Goal: Task Accomplishment & Management: Complete application form

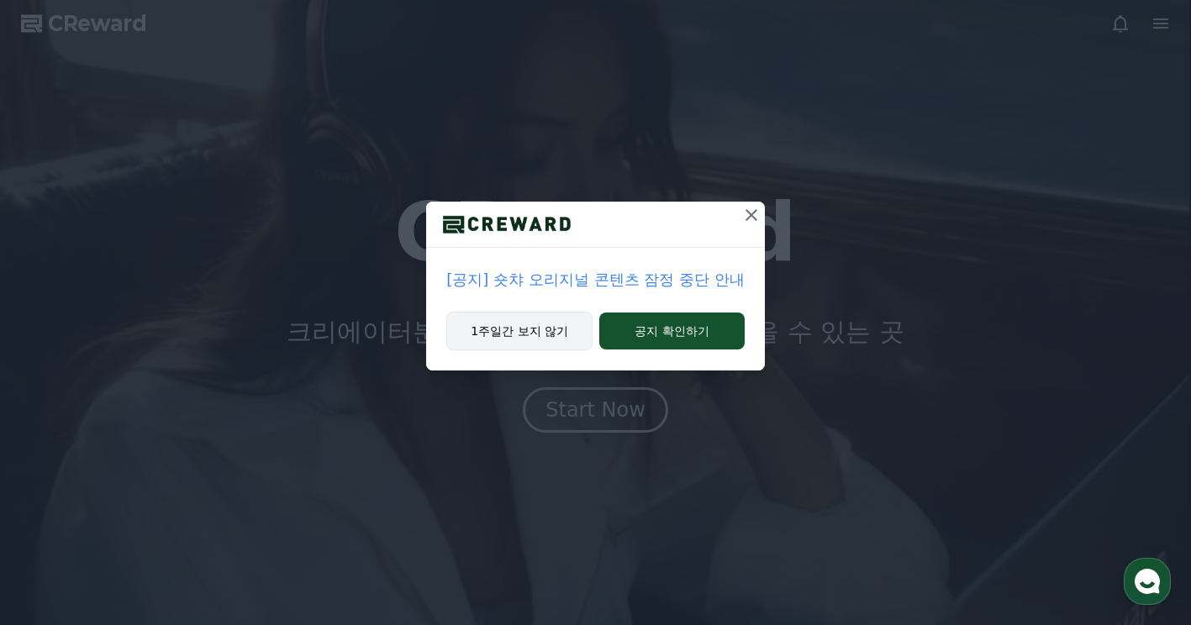
click at [524, 325] on button "1주일간 보지 않기" at bounding box center [519, 331] width 146 height 39
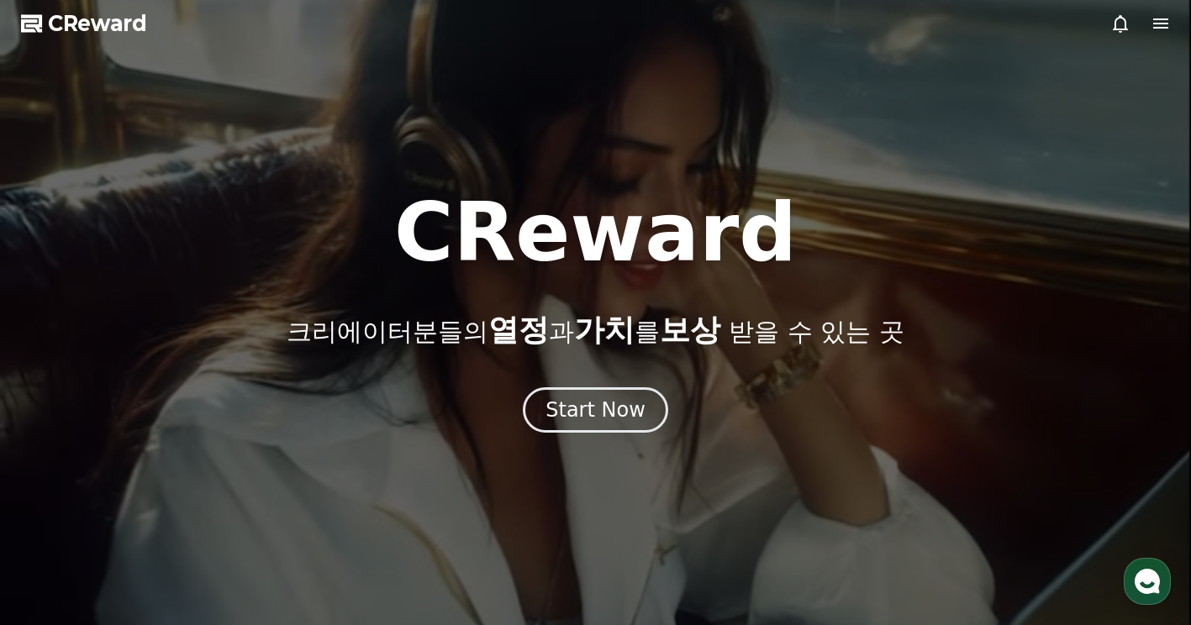
click at [1165, 25] on icon at bounding box center [1161, 23] width 20 height 20
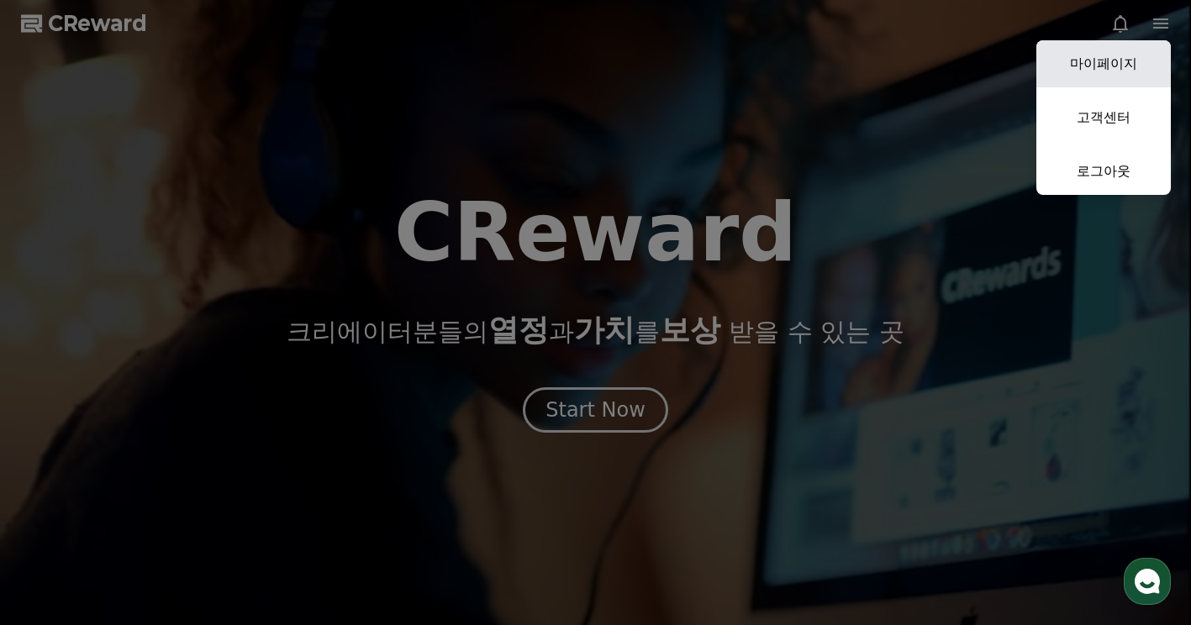
click at [1108, 76] on link "마이페이지" at bounding box center [1103, 63] width 134 height 47
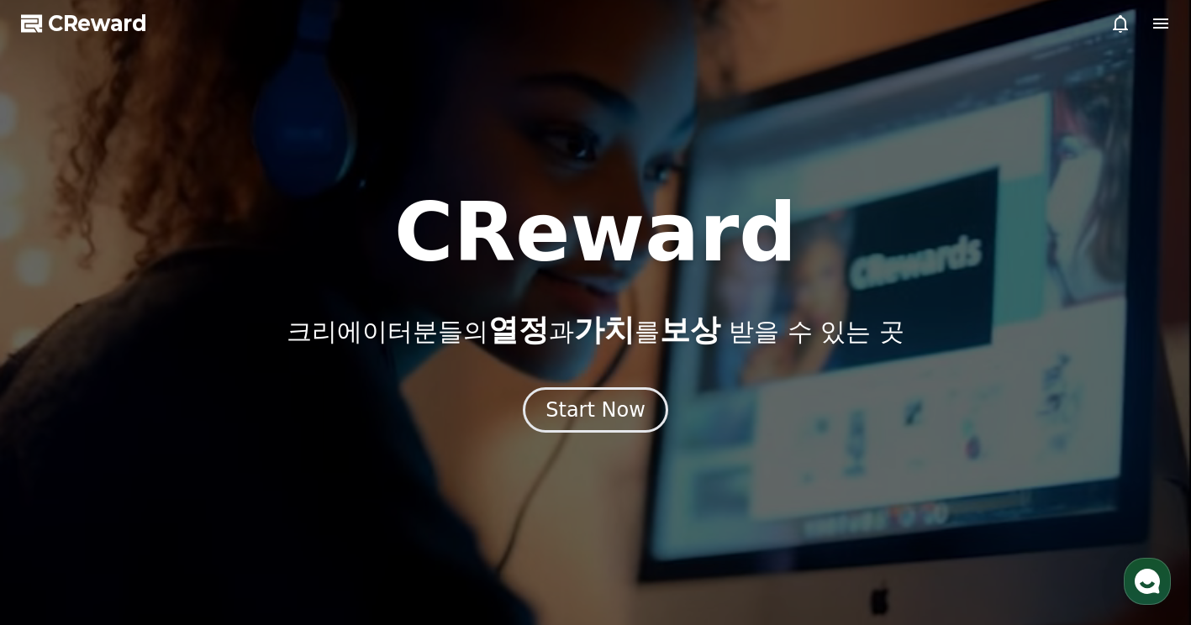
select select "**********"
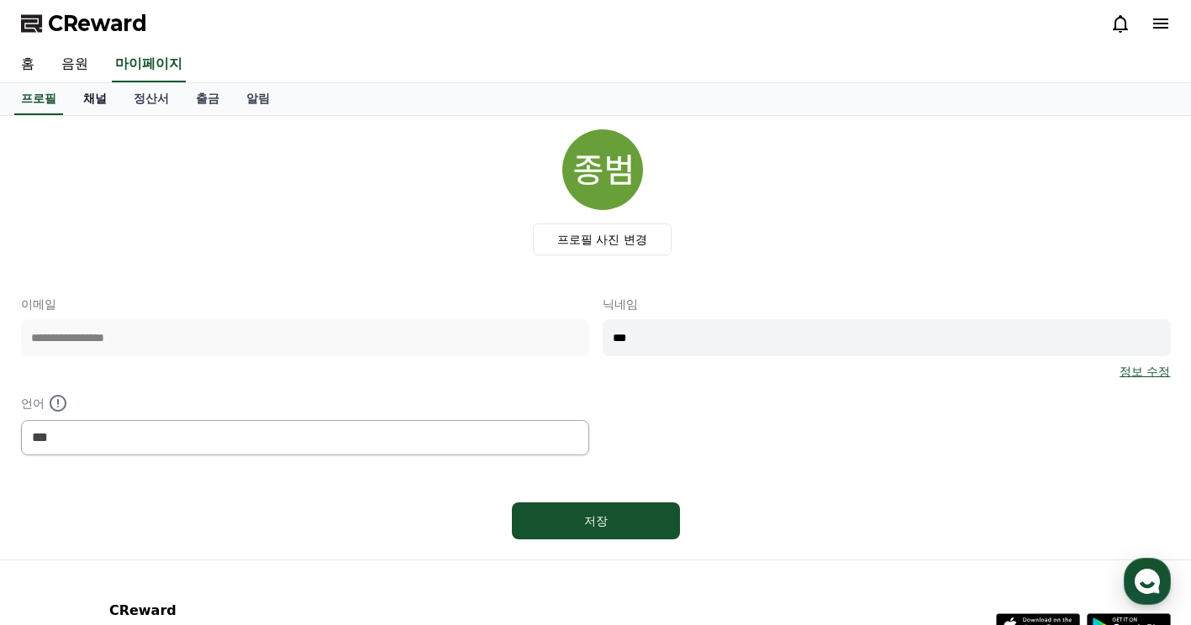
click at [89, 106] on link "채널" at bounding box center [95, 99] width 50 height 32
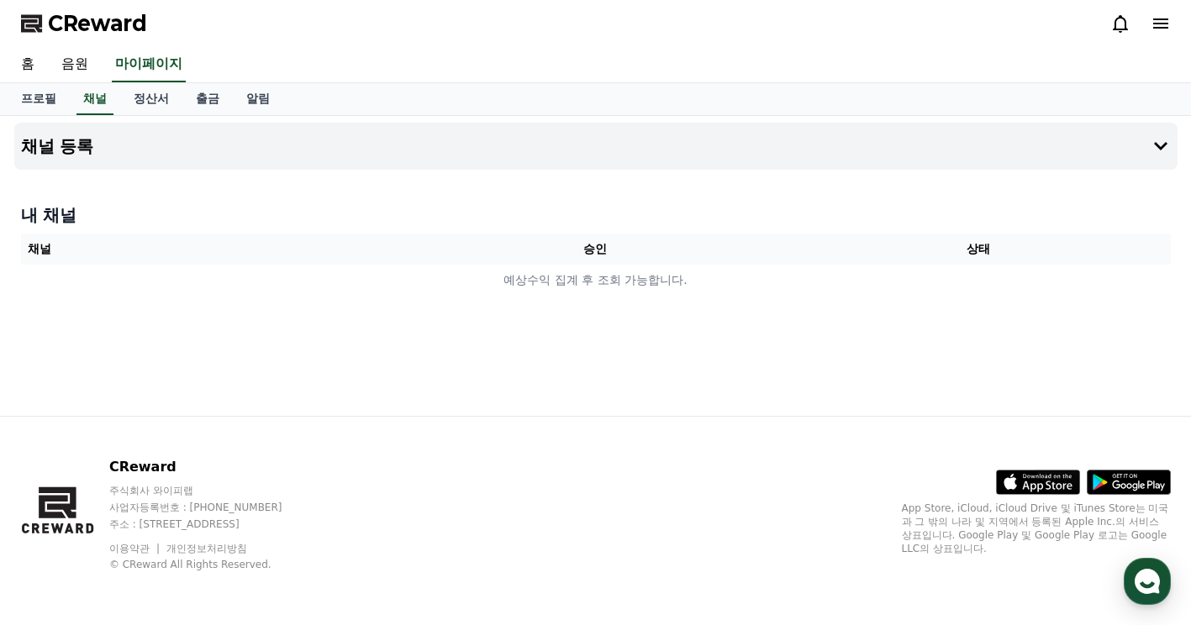
click at [497, 329] on div "채널 등록 내 채널 채널 승인 상태 예상수익 집계 후 조회 가능합니다." at bounding box center [596, 266] width 1177 height 300
click at [33, 57] on link "홈" at bounding box center [28, 64] width 40 height 35
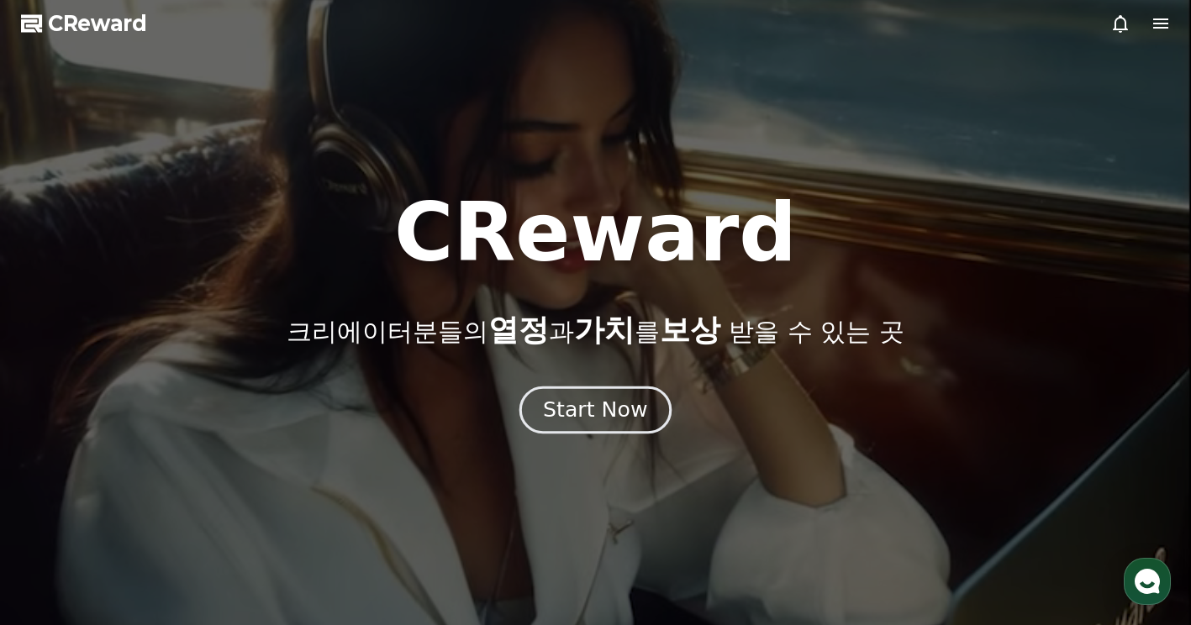
click at [586, 422] on div "Start Now" at bounding box center [595, 410] width 104 height 29
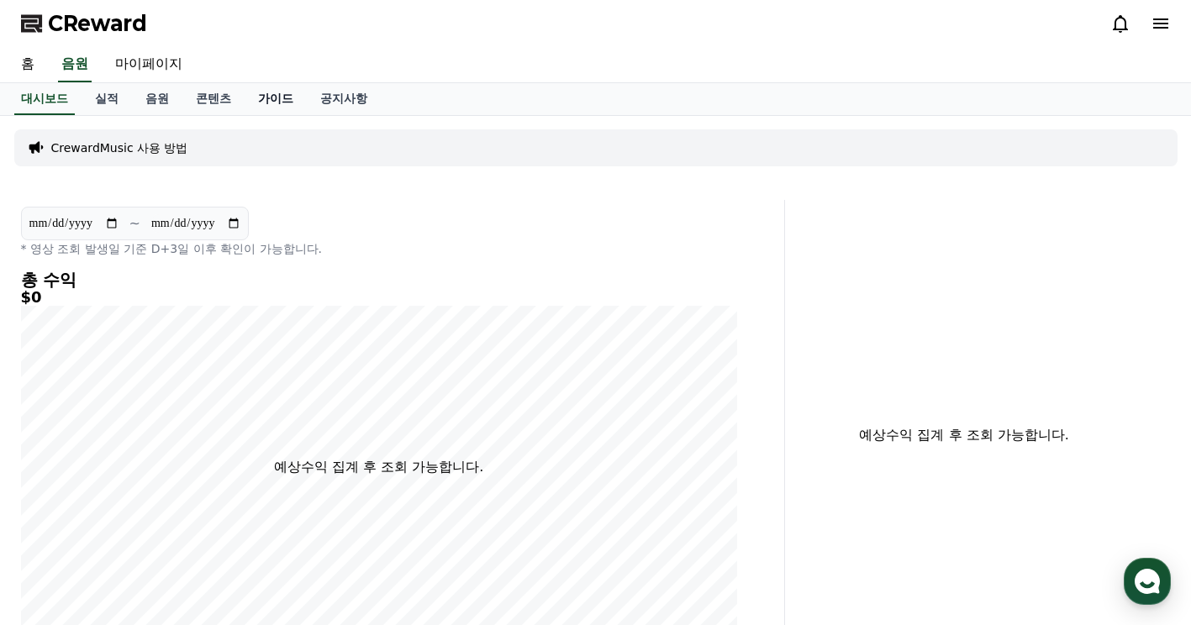
click at [261, 95] on link "가이드" at bounding box center [276, 99] width 62 height 32
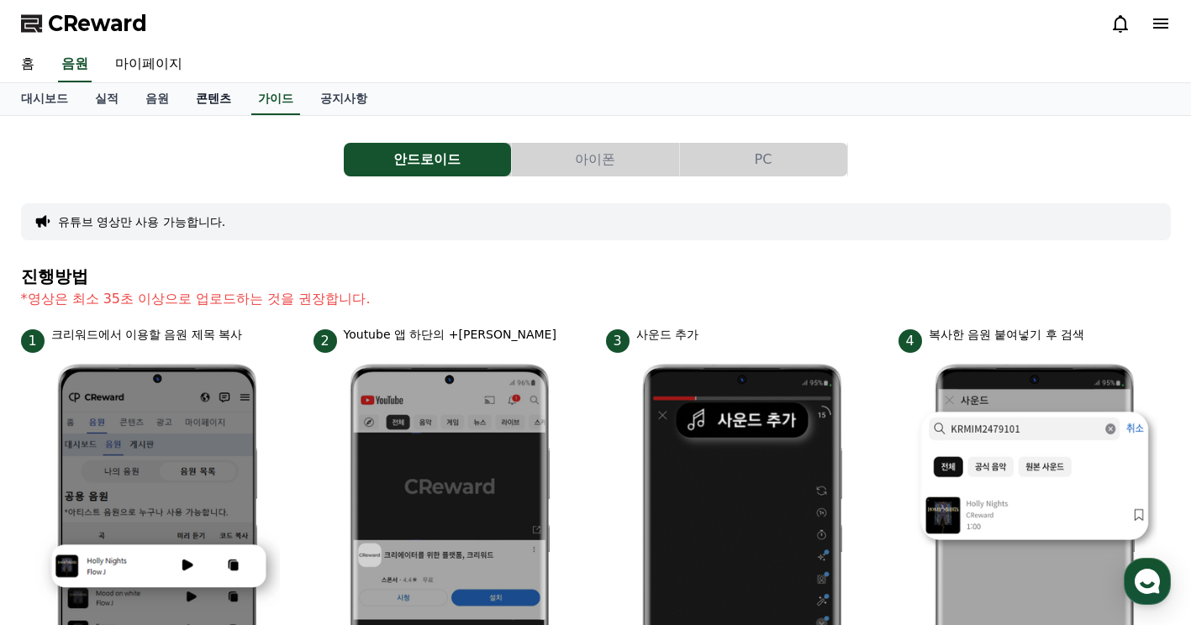
click at [218, 98] on link "콘텐츠" at bounding box center [213, 99] width 62 height 32
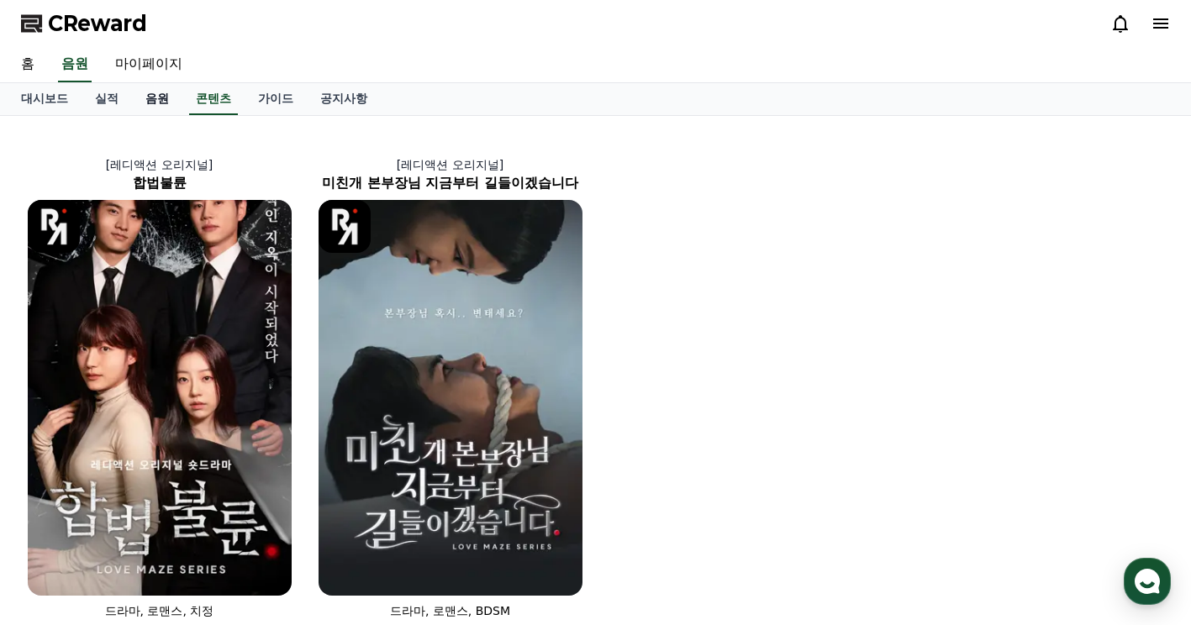
click at [140, 100] on link "음원" at bounding box center [157, 99] width 50 height 32
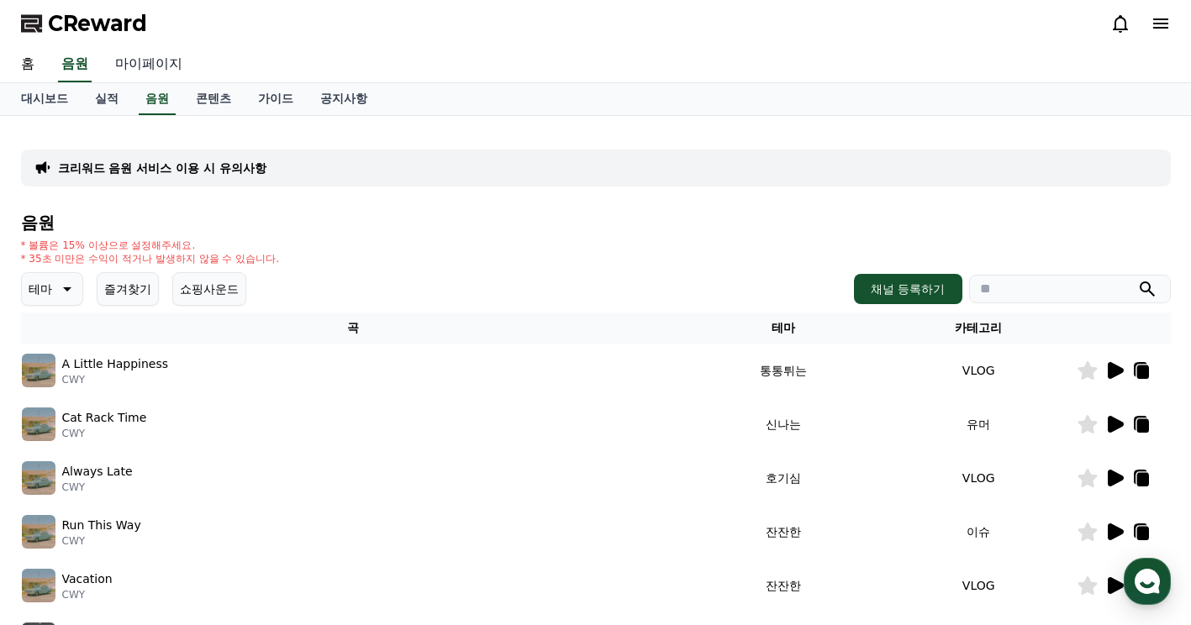
click at [161, 67] on link "마이페이지" at bounding box center [149, 64] width 94 height 35
select select "**********"
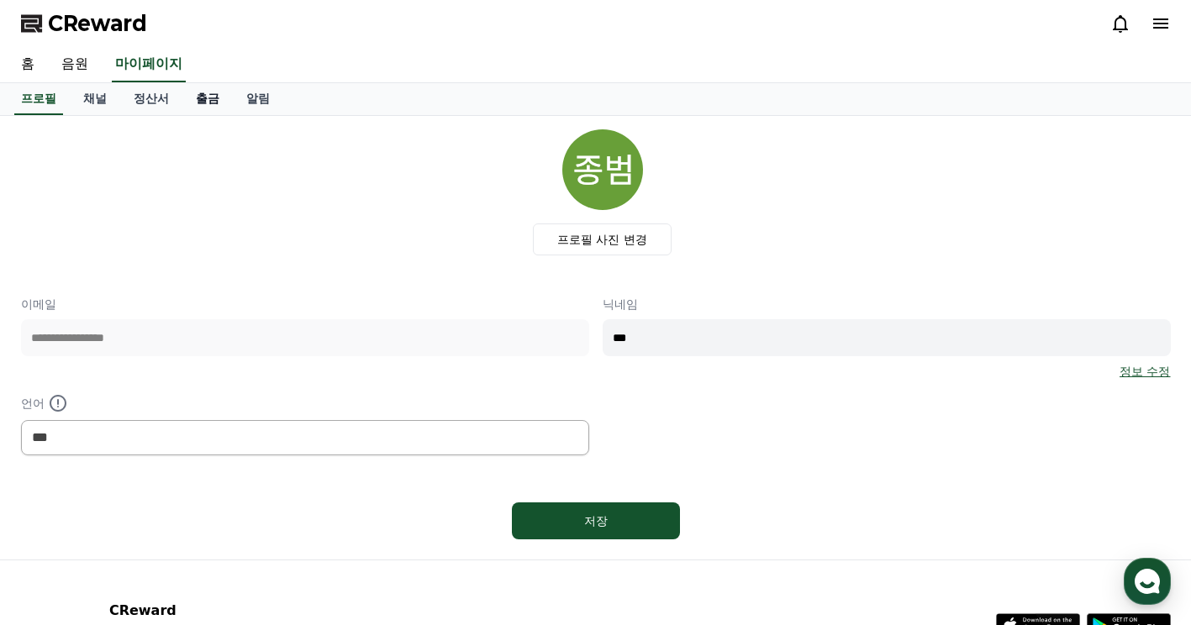
click at [200, 100] on link "출금" at bounding box center [207, 99] width 50 height 32
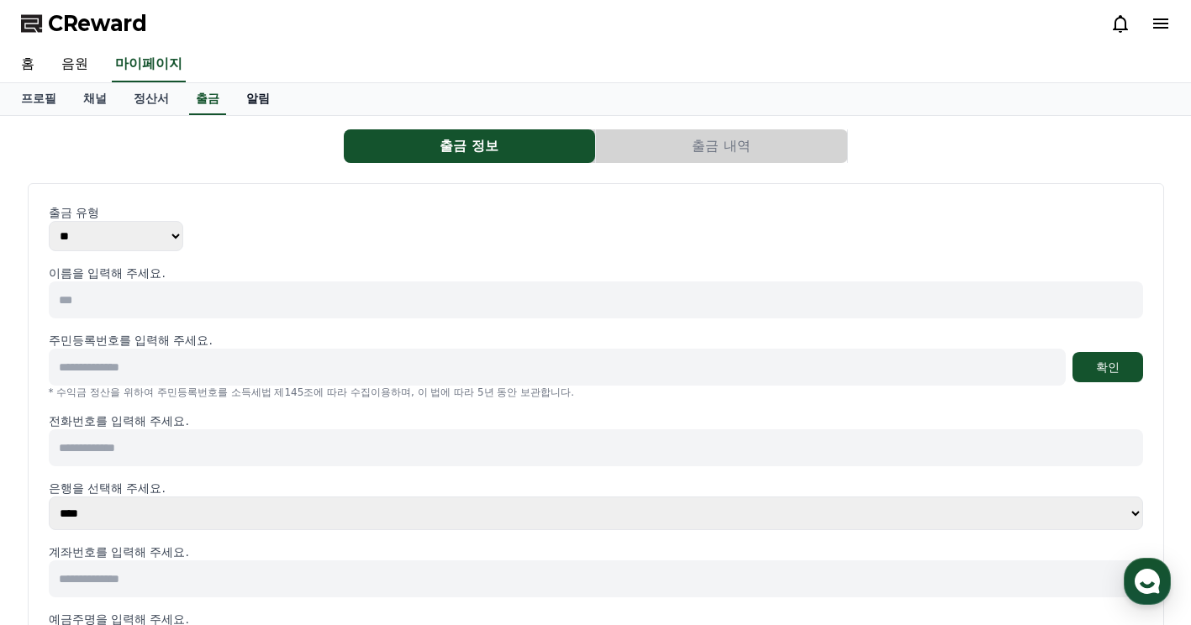
click at [263, 106] on link "알림" at bounding box center [258, 99] width 50 height 32
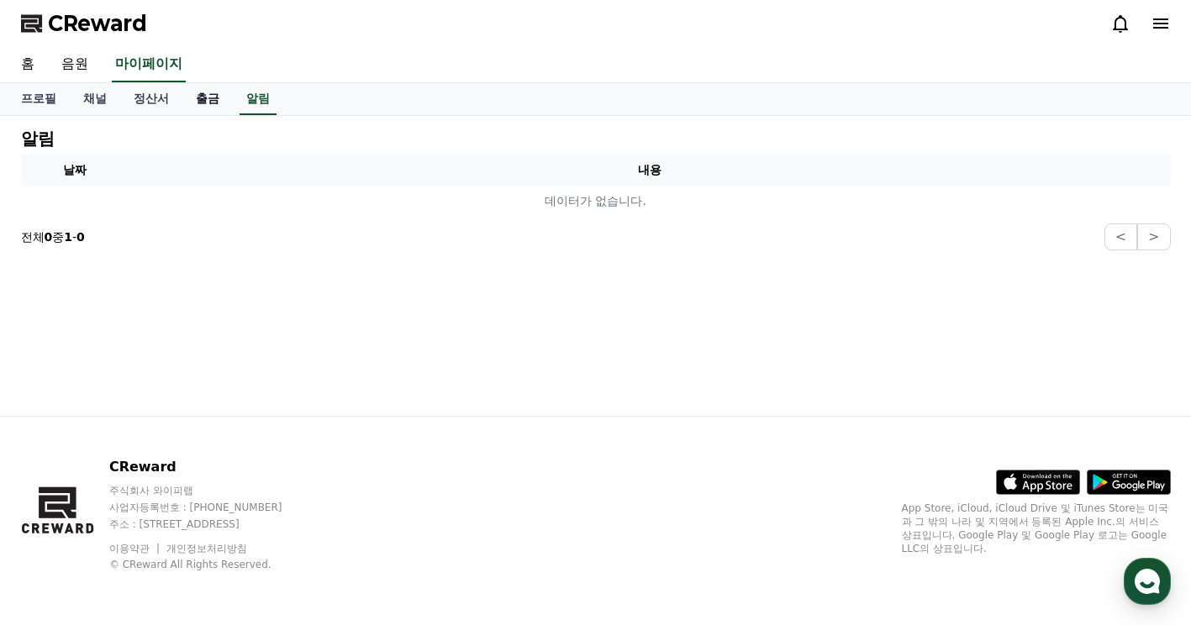
click at [187, 92] on link "출금" at bounding box center [207, 99] width 50 height 32
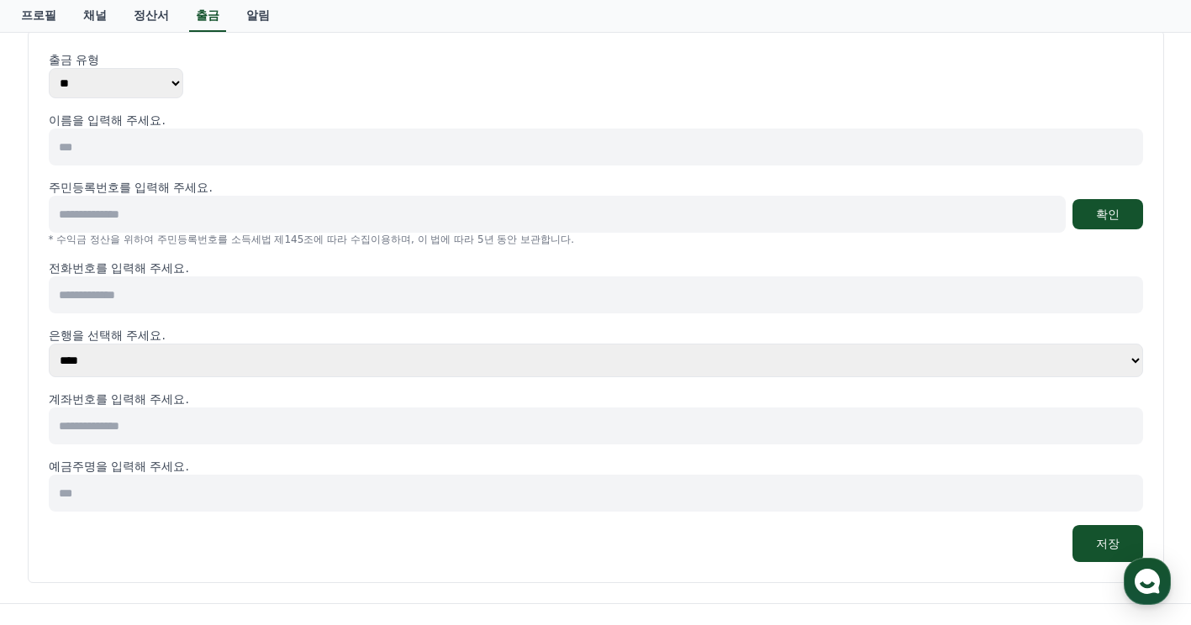
scroll to position [168, 0]
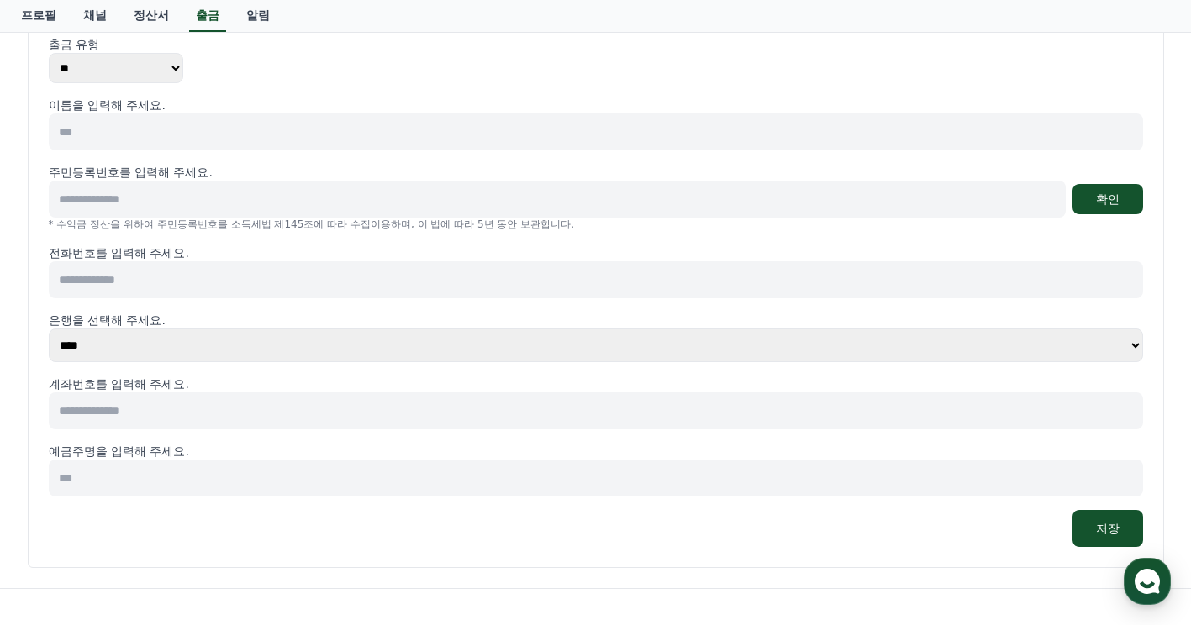
click at [219, 281] on input at bounding box center [596, 279] width 1094 height 37
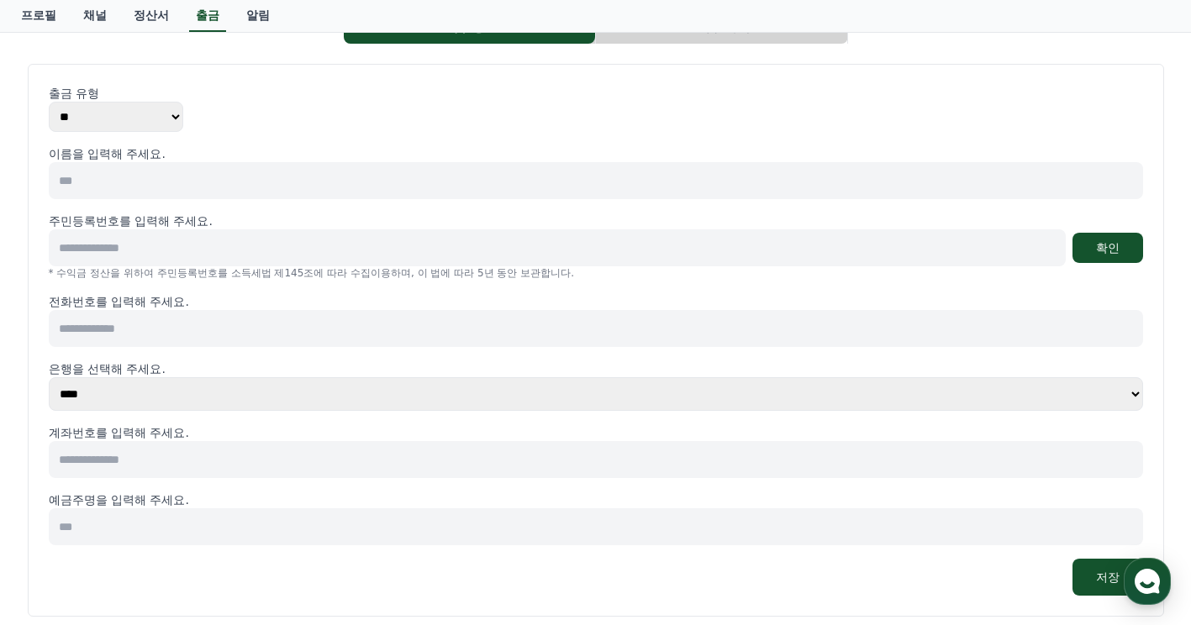
scroll to position [0, 0]
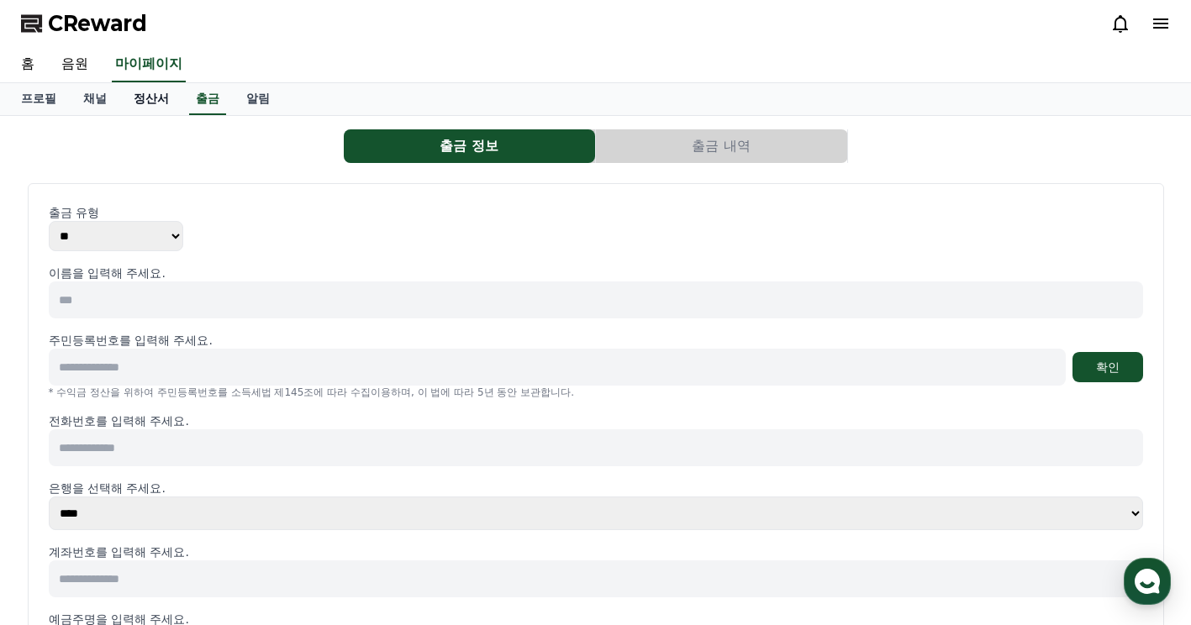
click at [139, 97] on link "정산서" at bounding box center [151, 99] width 62 height 32
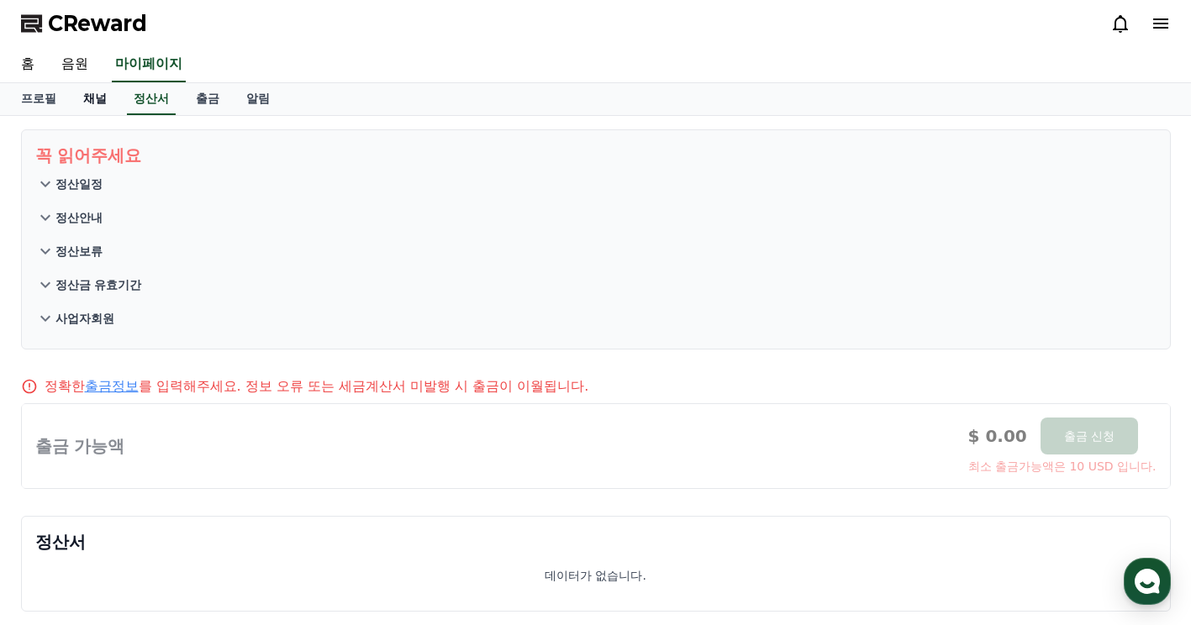
click at [91, 92] on link "채널" at bounding box center [95, 99] width 50 height 32
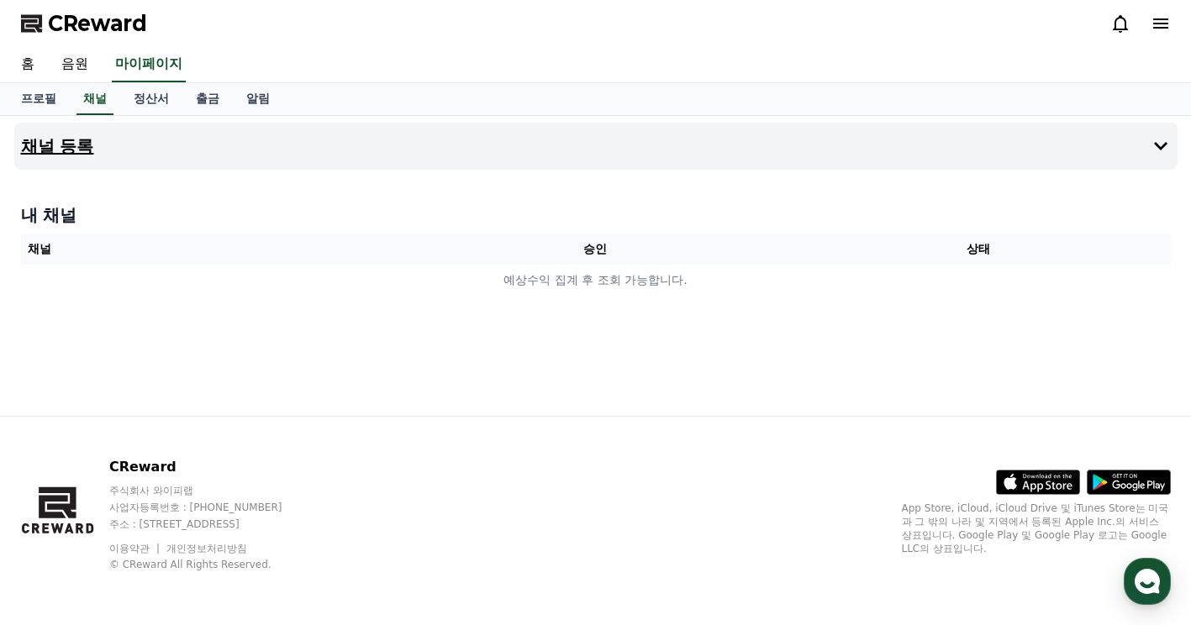
click at [415, 156] on button "채널 등록" at bounding box center [595, 146] width 1163 height 47
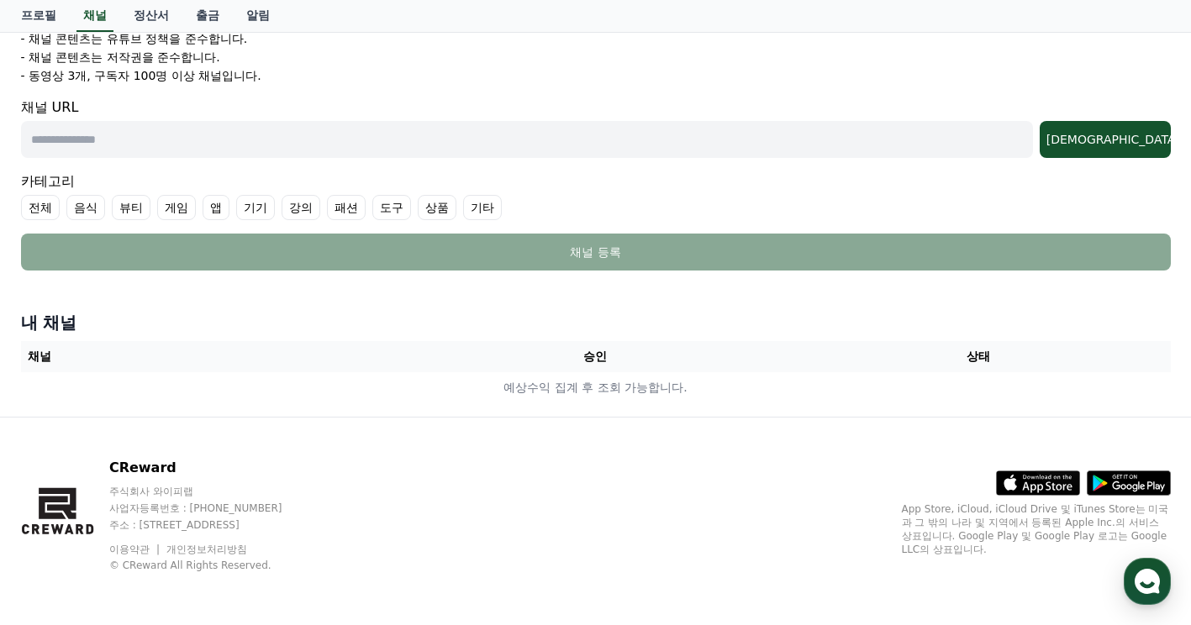
scroll to position [351, 0]
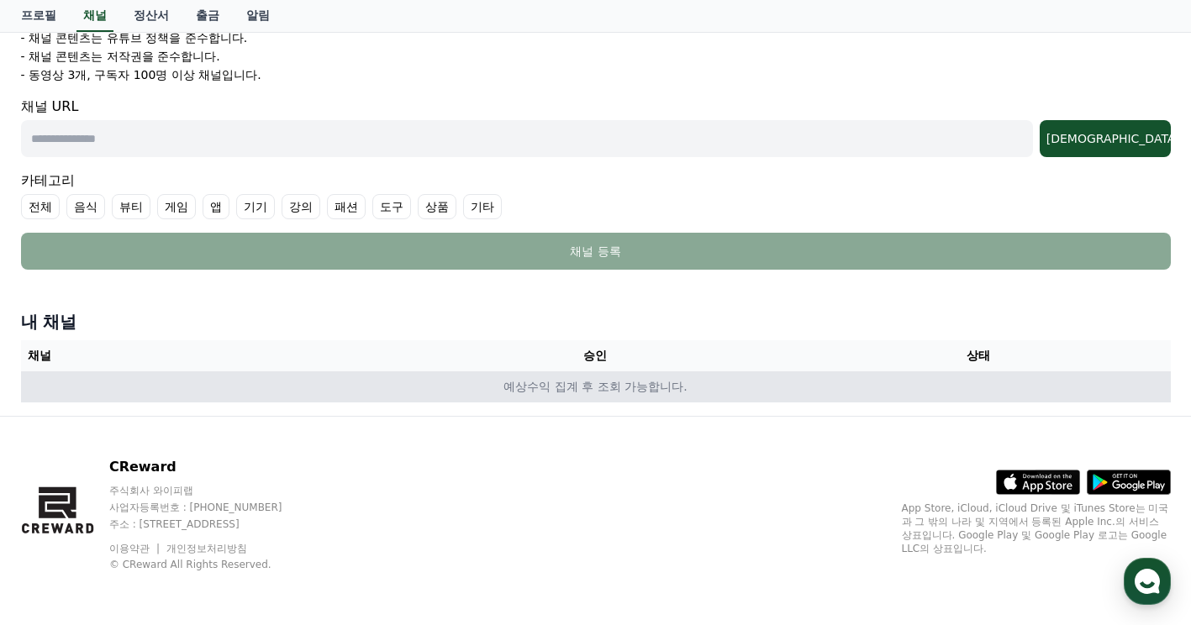
click at [516, 382] on td "예상수익 집계 후 조회 가능합니다." at bounding box center [596, 387] width 1150 height 31
click at [523, 389] on td "예상수익 집계 후 조회 가능합니다." at bounding box center [596, 387] width 1150 height 31
click at [530, 393] on td "예상수익 집계 후 조회 가능합니다." at bounding box center [596, 387] width 1150 height 31
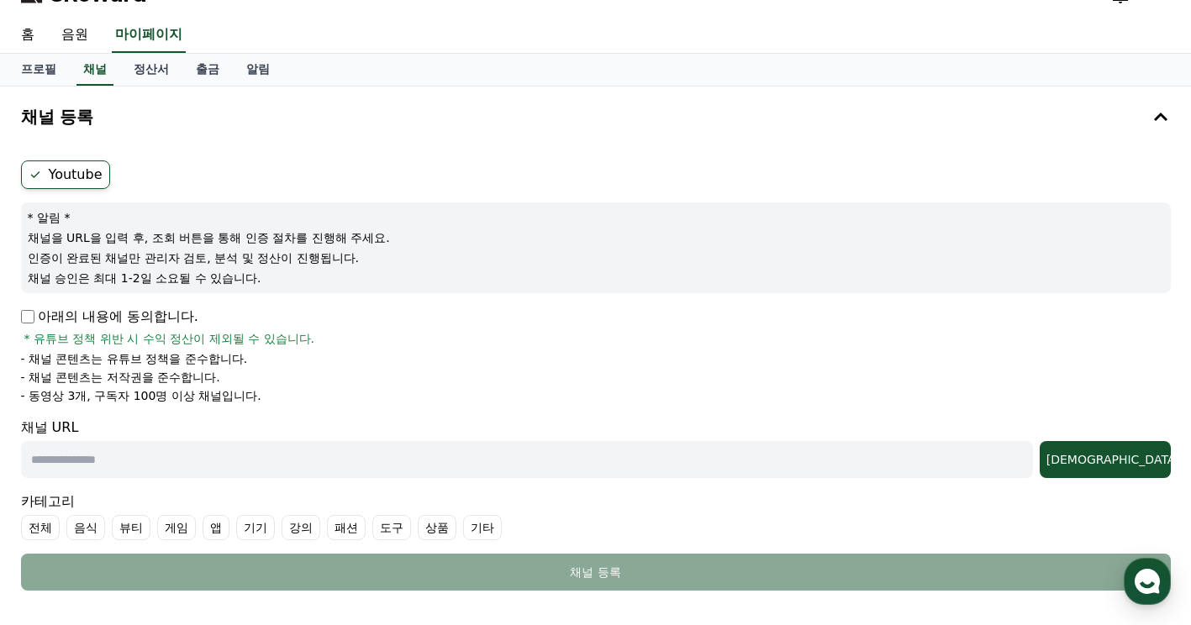
scroll to position [0, 0]
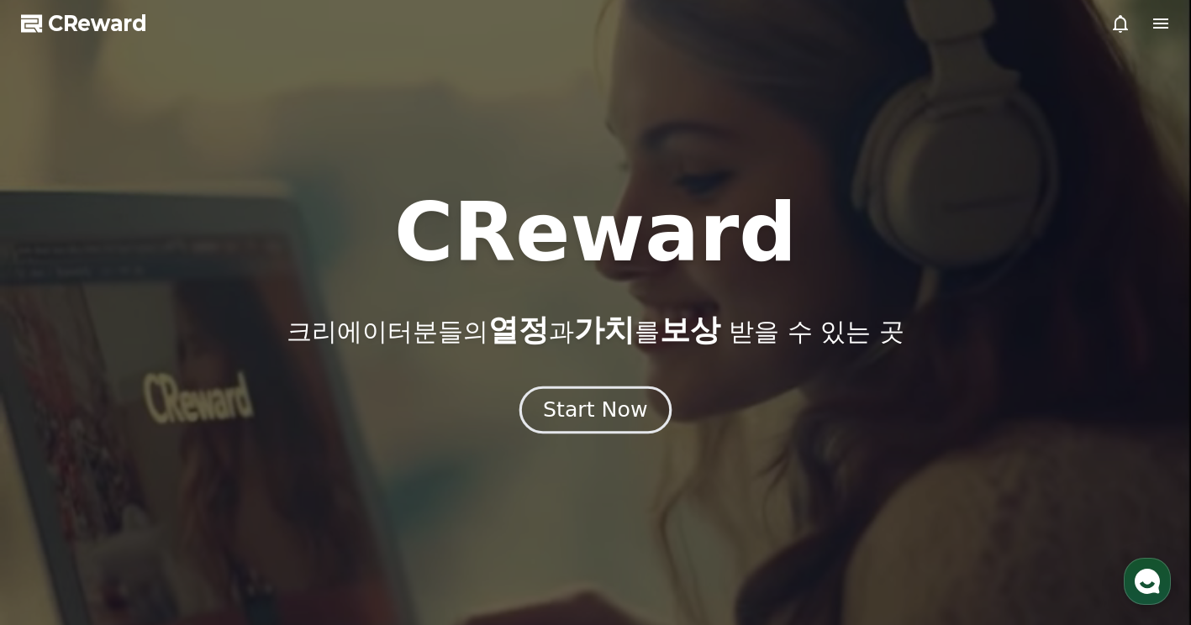
click at [630, 411] on div "Start Now" at bounding box center [595, 410] width 104 height 29
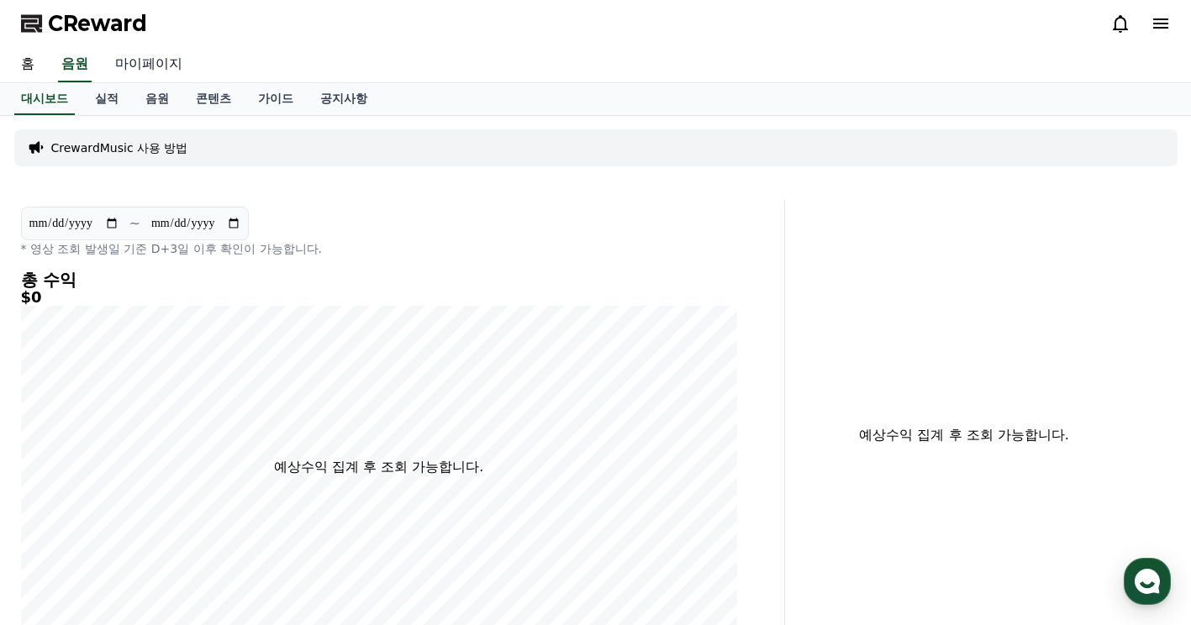
click at [146, 61] on link "마이페이지" at bounding box center [149, 64] width 94 height 35
select select "**********"
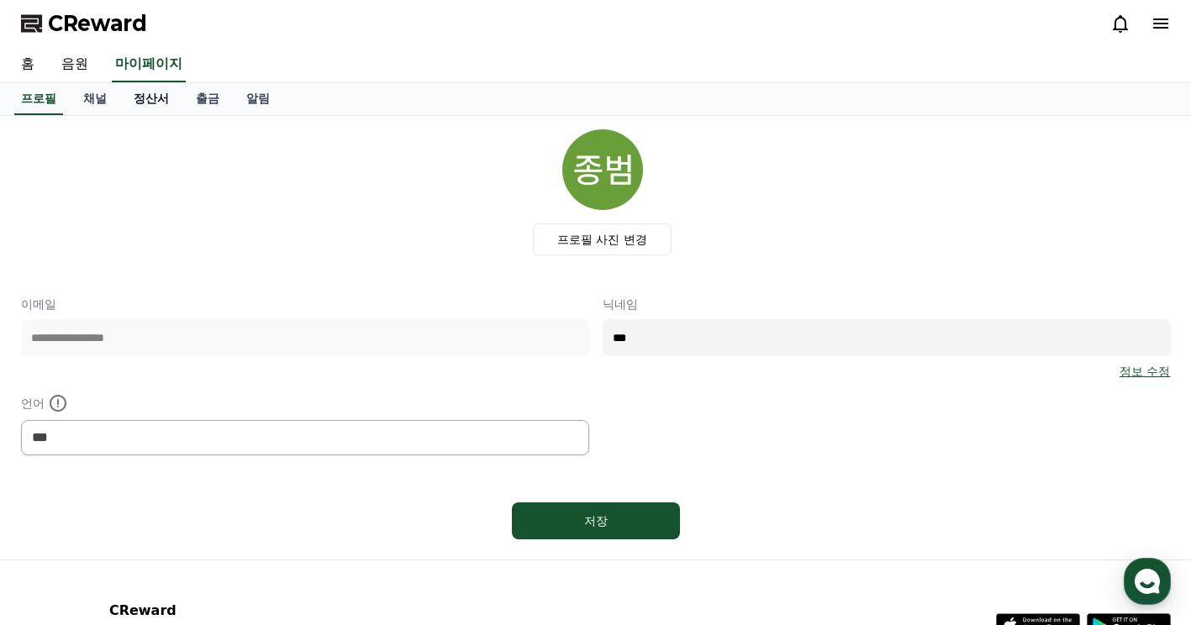
click at [146, 103] on link "정산서" at bounding box center [151, 99] width 62 height 32
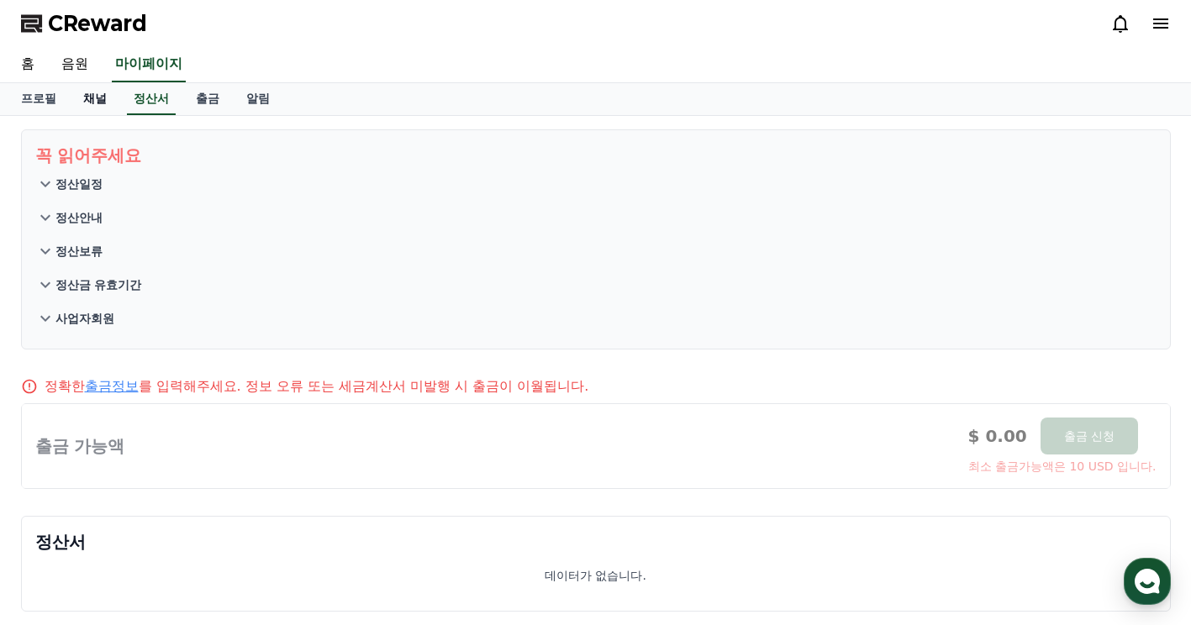
click at [94, 99] on link "채널" at bounding box center [95, 99] width 50 height 32
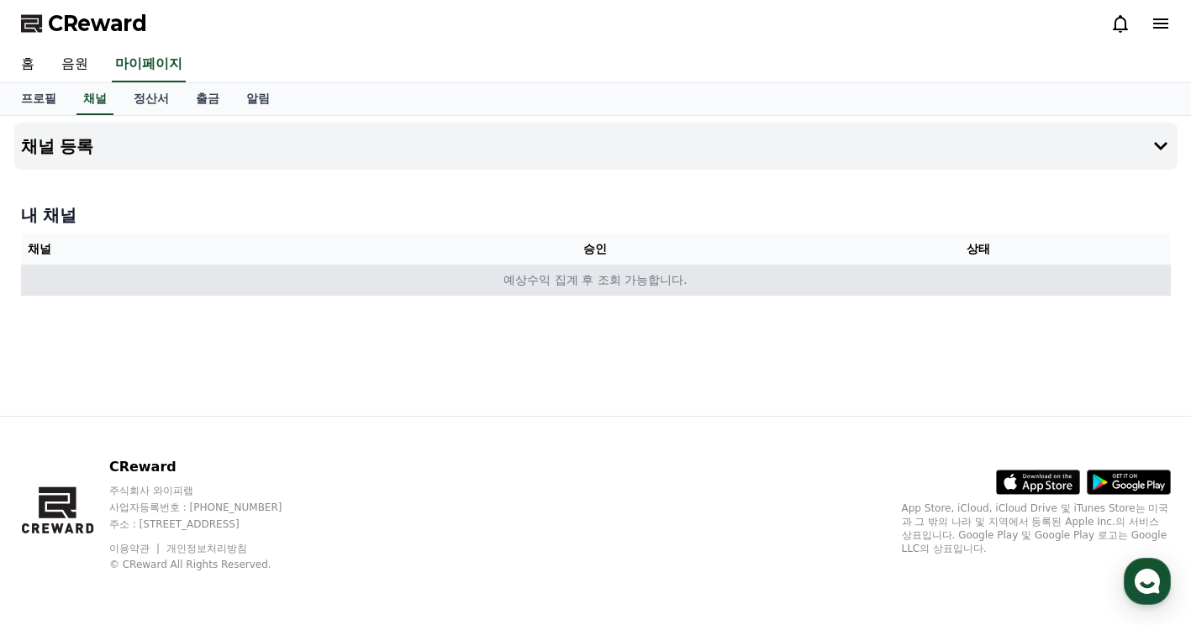
drag, startPoint x: 601, startPoint y: 285, endPoint x: 565, endPoint y: 278, distance: 36.8
click at [595, 282] on td "예상수익 집계 후 조회 가능합니다." at bounding box center [596, 280] width 1150 height 31
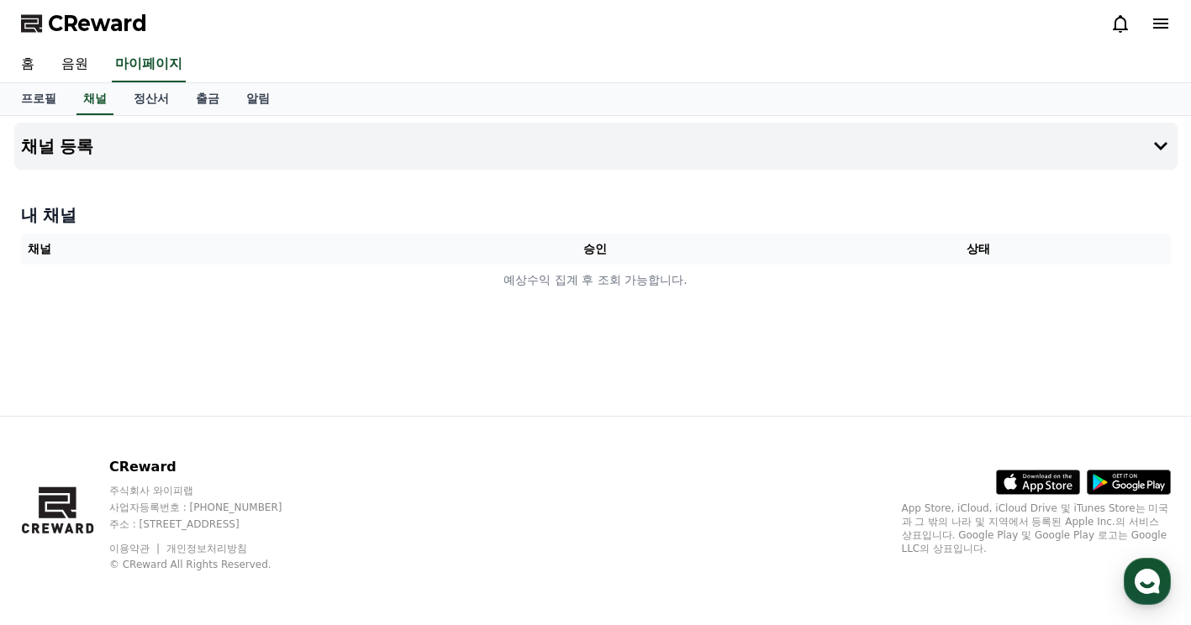
drag, startPoint x: 762, startPoint y: 397, endPoint x: 724, endPoint y: 374, distance: 44.8
click at [763, 393] on div "채널 등록 내 채널 채널 승인 상태 예상수익 집계 후 조회 가능합니다." at bounding box center [596, 266] width 1177 height 300
click at [1164, 145] on icon at bounding box center [1160, 146] width 13 height 8
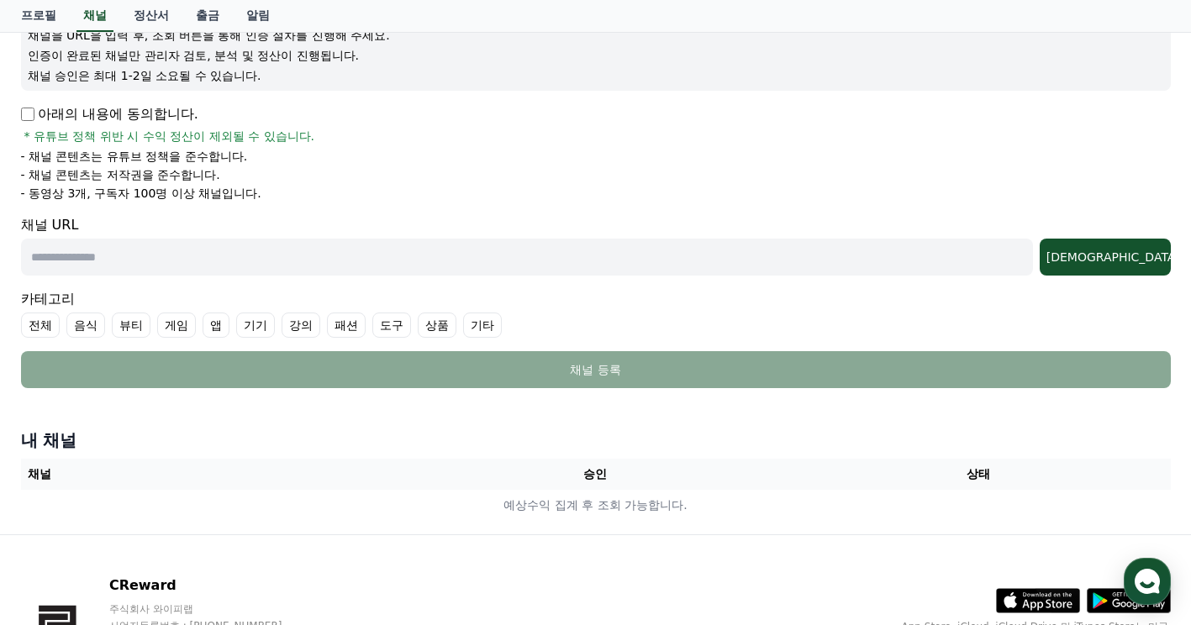
scroll to position [182, 0]
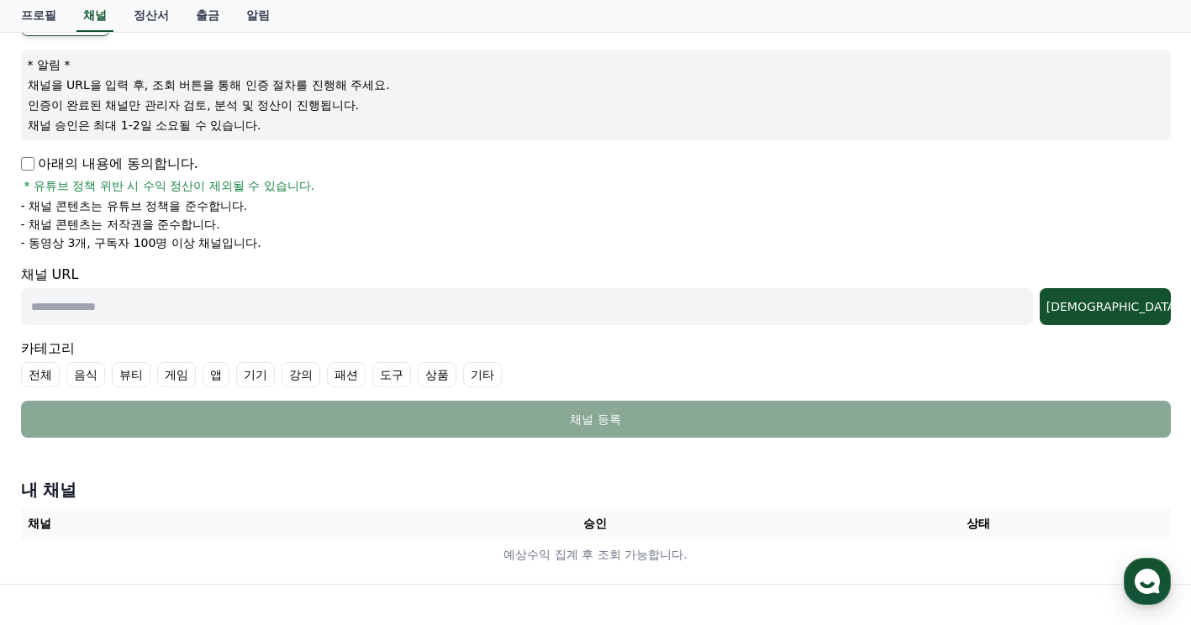
drag, startPoint x: 86, startPoint y: 309, endPoint x: 68, endPoint y: 291, distance: 25.0
click at [85, 309] on input "text" at bounding box center [527, 306] width 1012 height 37
paste input "**********"
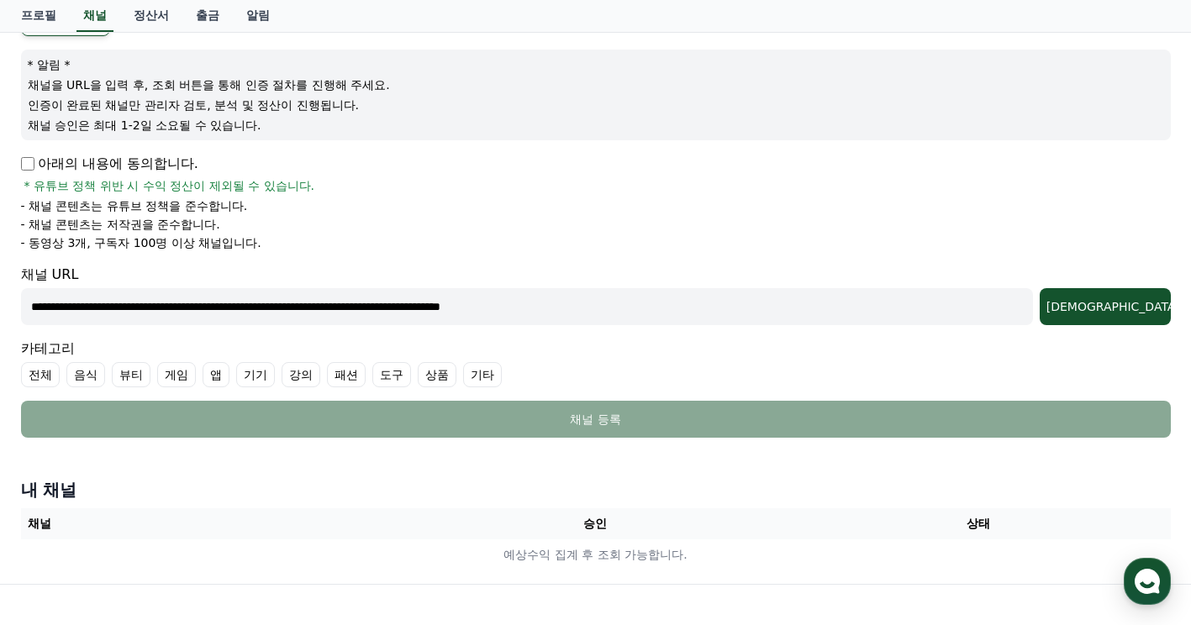
type input "**********"
click at [862, 326] on form "**********" at bounding box center [596, 223] width 1150 height 430
click at [1121, 309] on div "[DEMOGRAPHIC_DATA]" at bounding box center [1106, 306] width 118 height 17
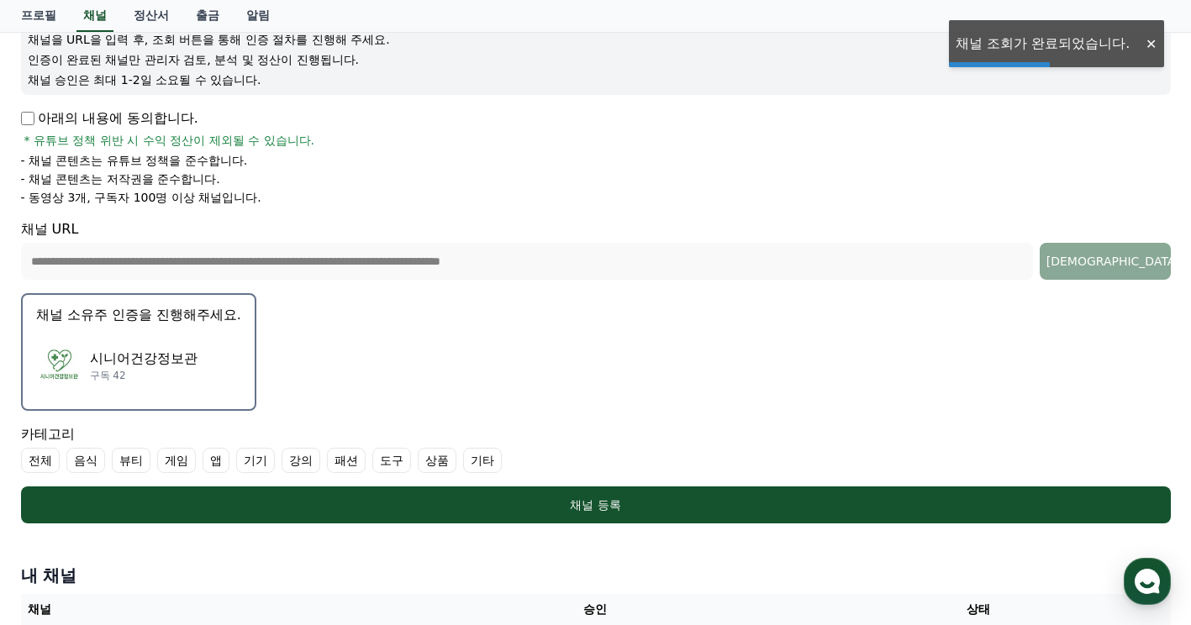
scroll to position [266, 0]
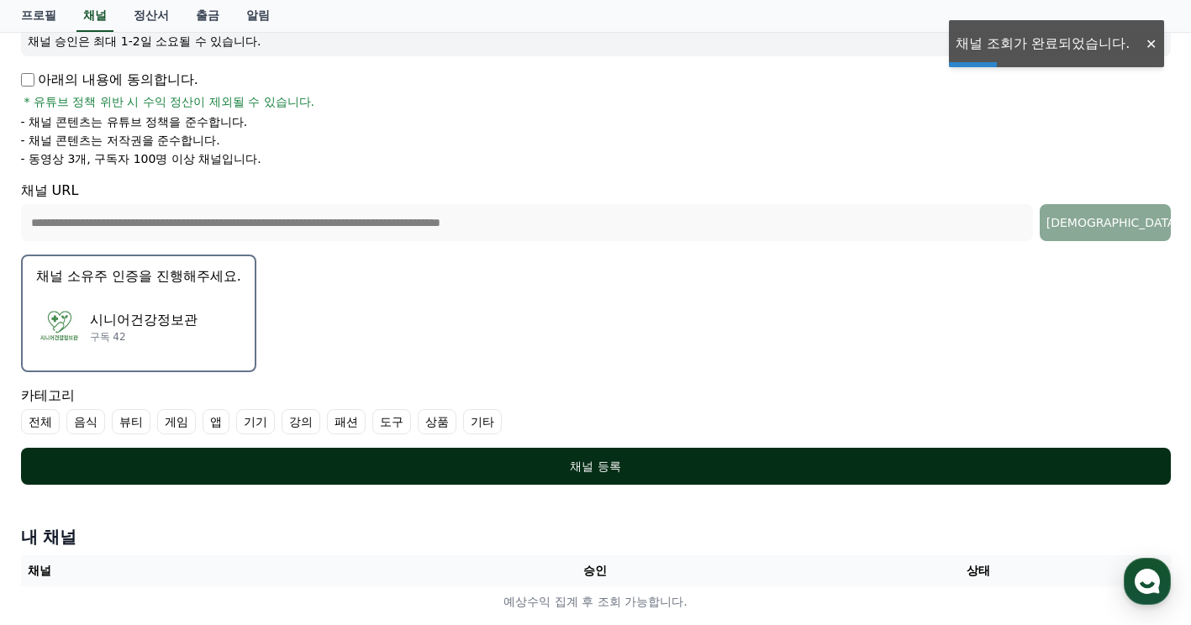
click at [604, 472] on div "채널 등록" at bounding box center [596, 466] width 1083 height 17
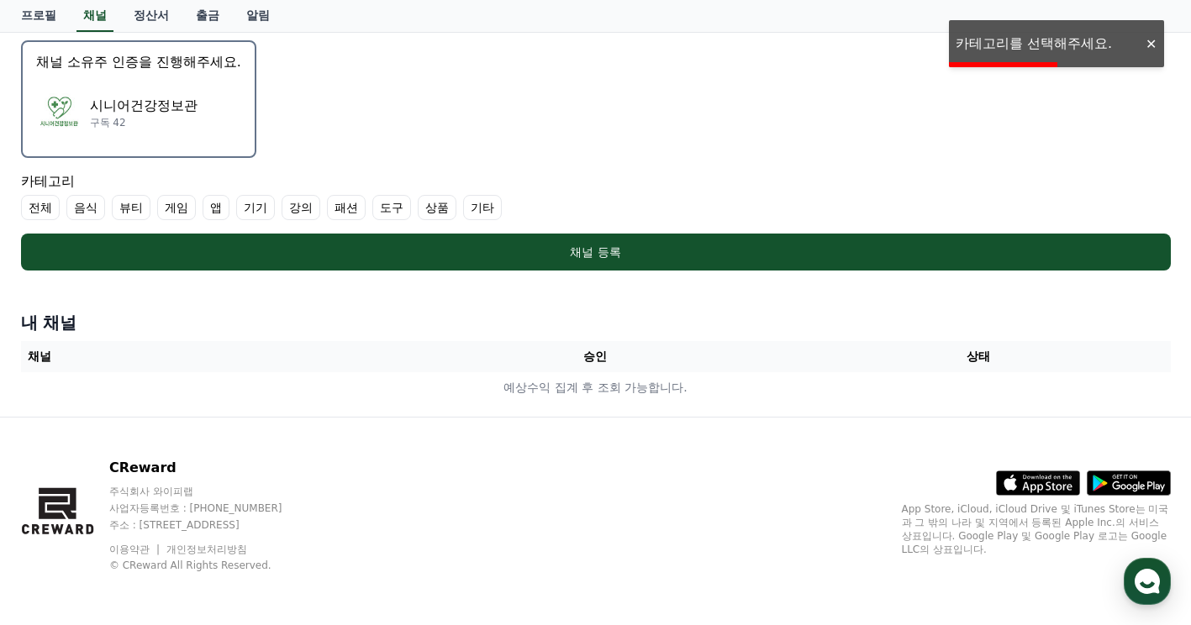
scroll to position [482, 0]
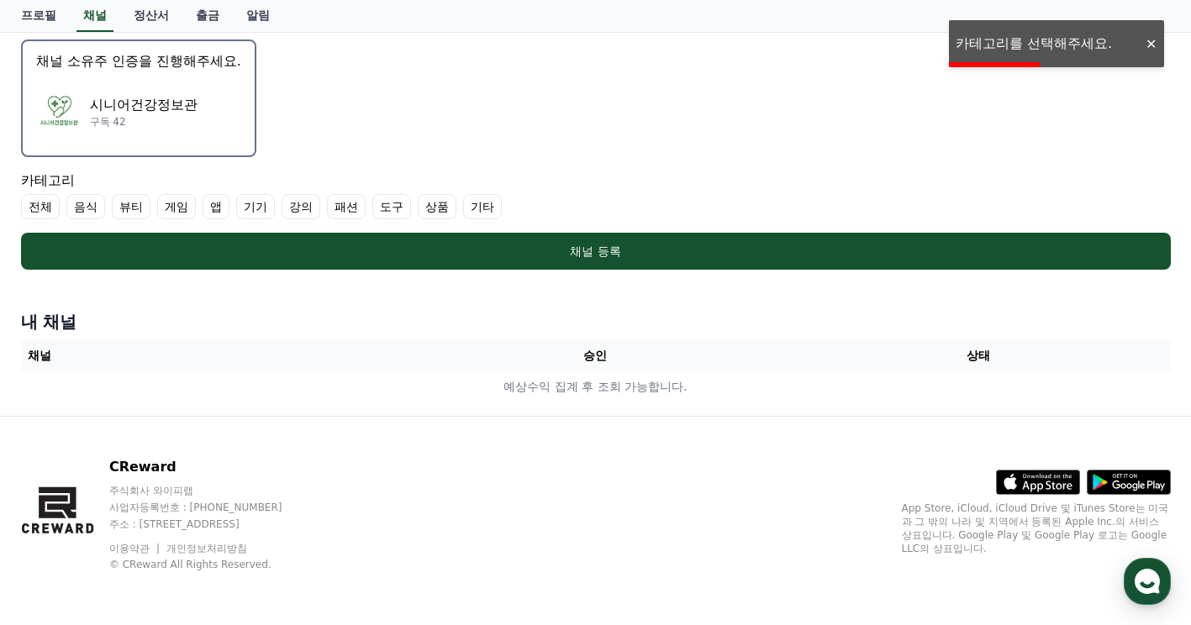
click at [179, 97] on p "시니어건강정보관" at bounding box center [144, 105] width 108 height 20
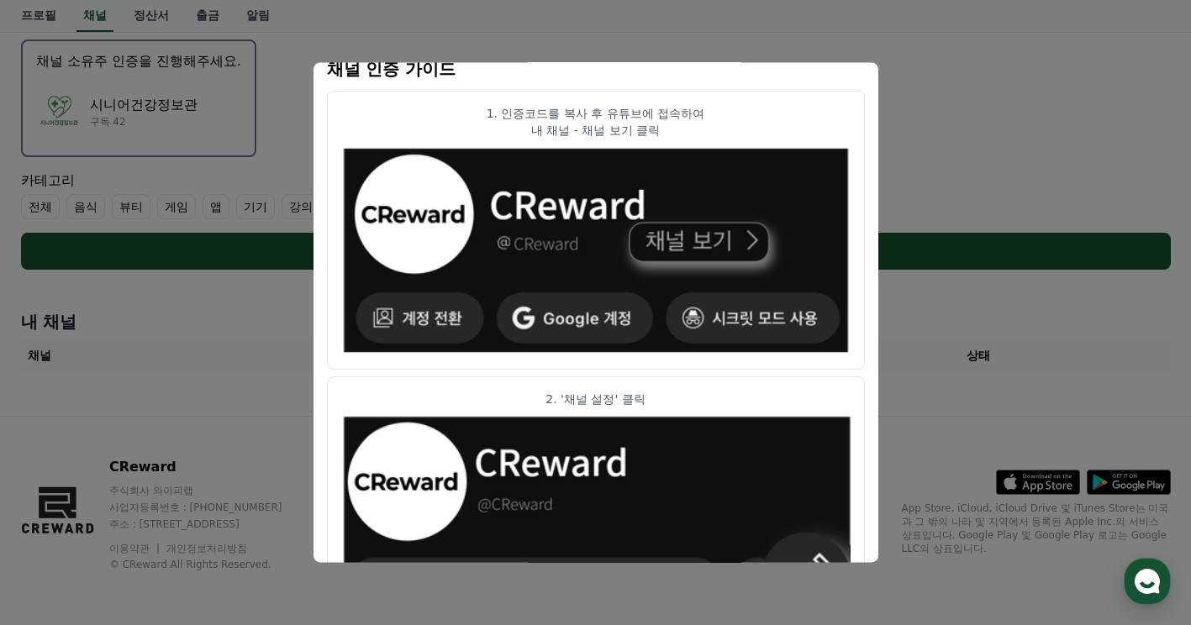
scroll to position [0, 0]
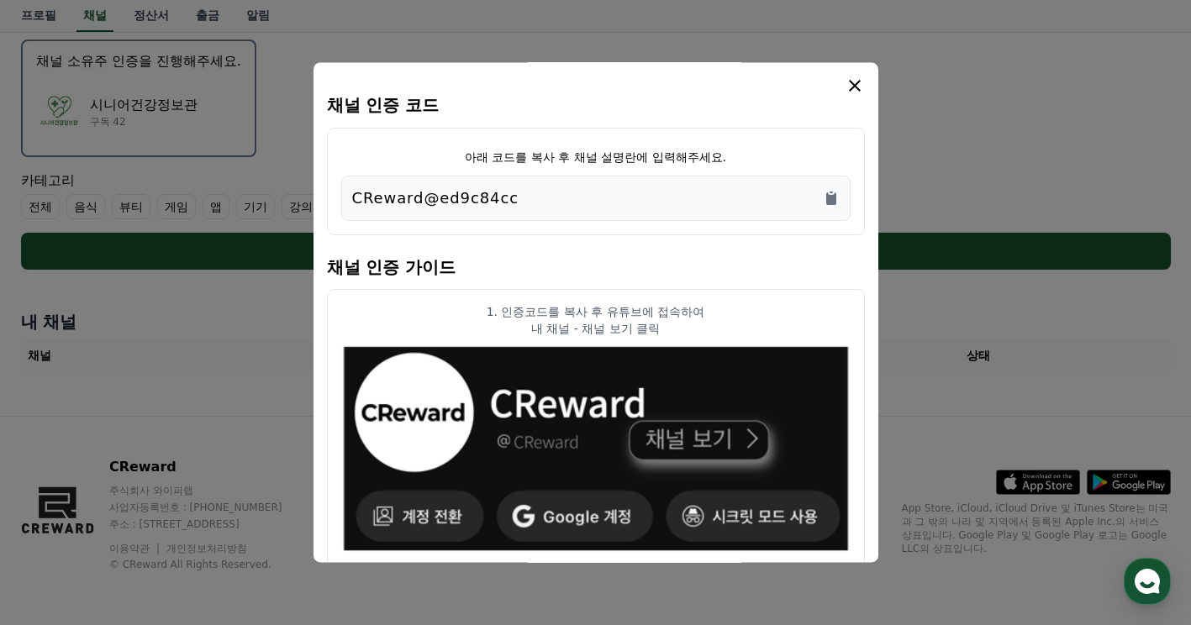
click at [857, 87] on icon "modal" at bounding box center [855, 86] width 20 height 20
click at [857, 86] on icon "modal" at bounding box center [855, 86] width 20 height 20
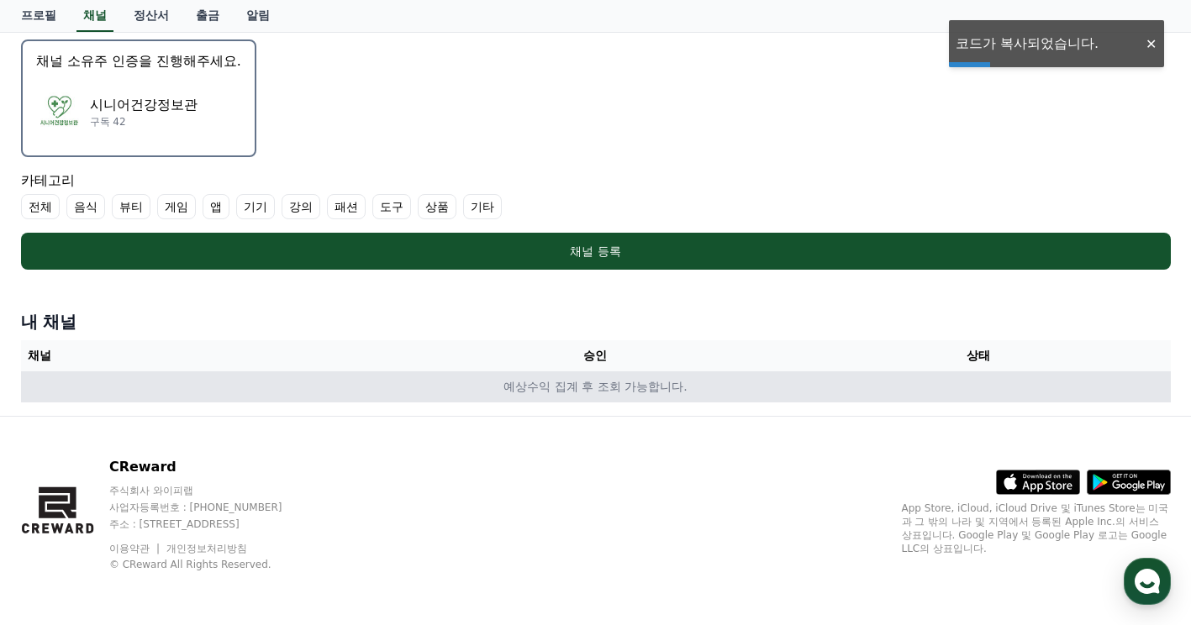
click at [560, 375] on td "예상수익 집계 후 조회 가능합니다." at bounding box center [596, 387] width 1150 height 31
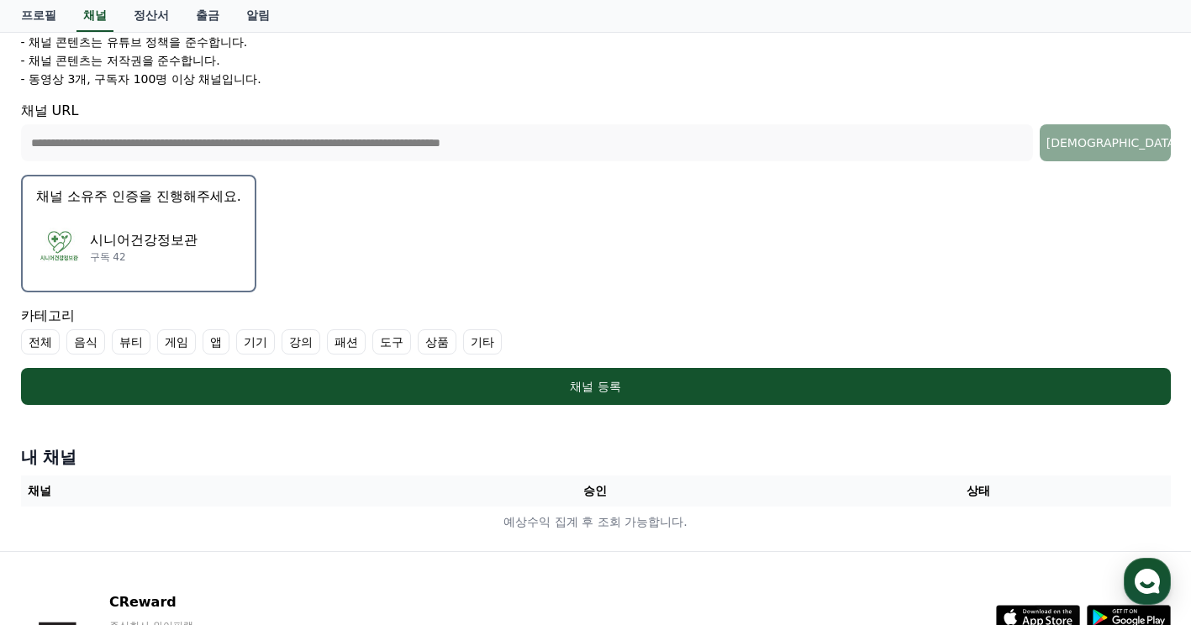
scroll to position [420, 0]
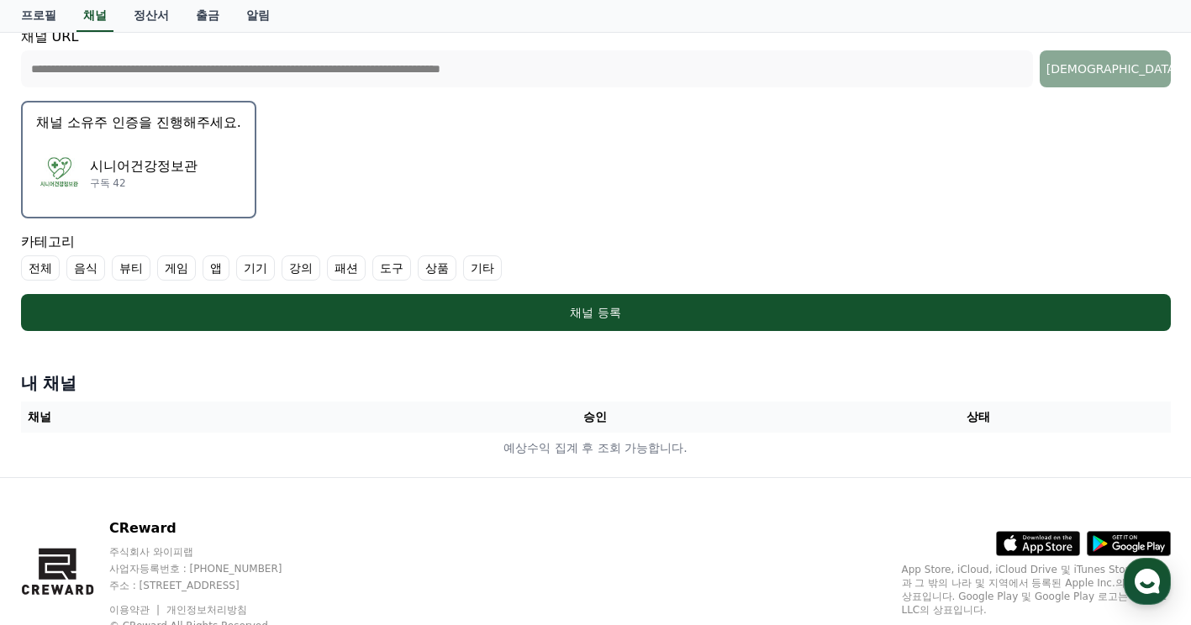
drag, startPoint x: 642, startPoint y: 162, endPoint x: 629, endPoint y: 181, distance: 22.9
click at [645, 162] on form "**********" at bounding box center [596, 51] width 1150 height 562
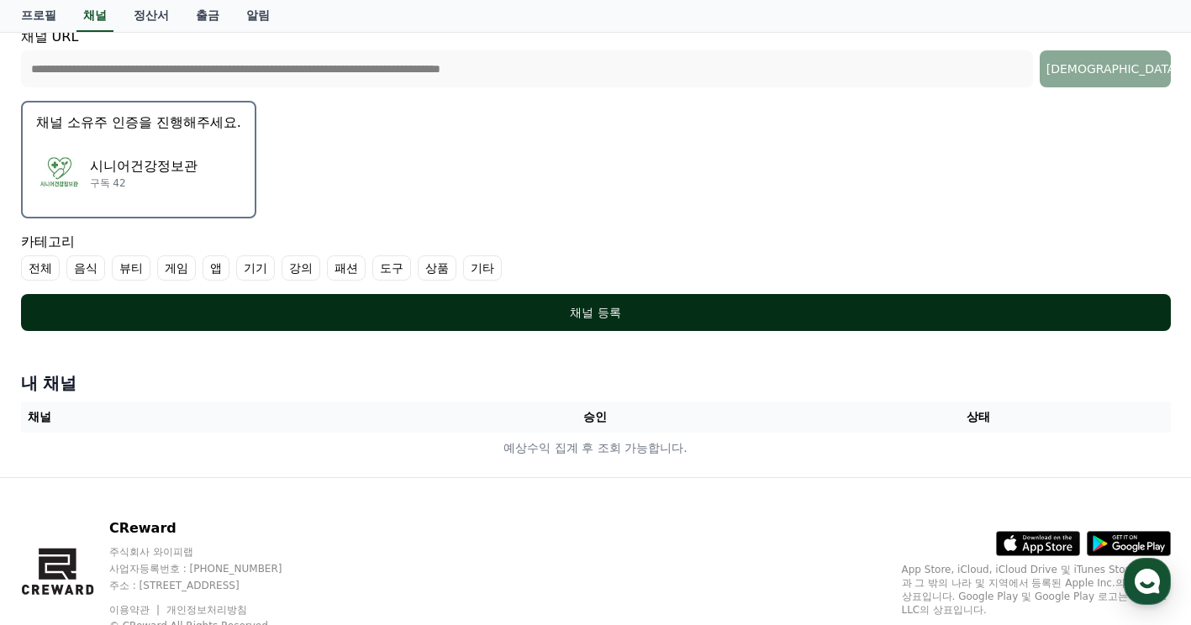
click at [558, 313] on div "채널 등록" at bounding box center [596, 312] width 1083 height 17
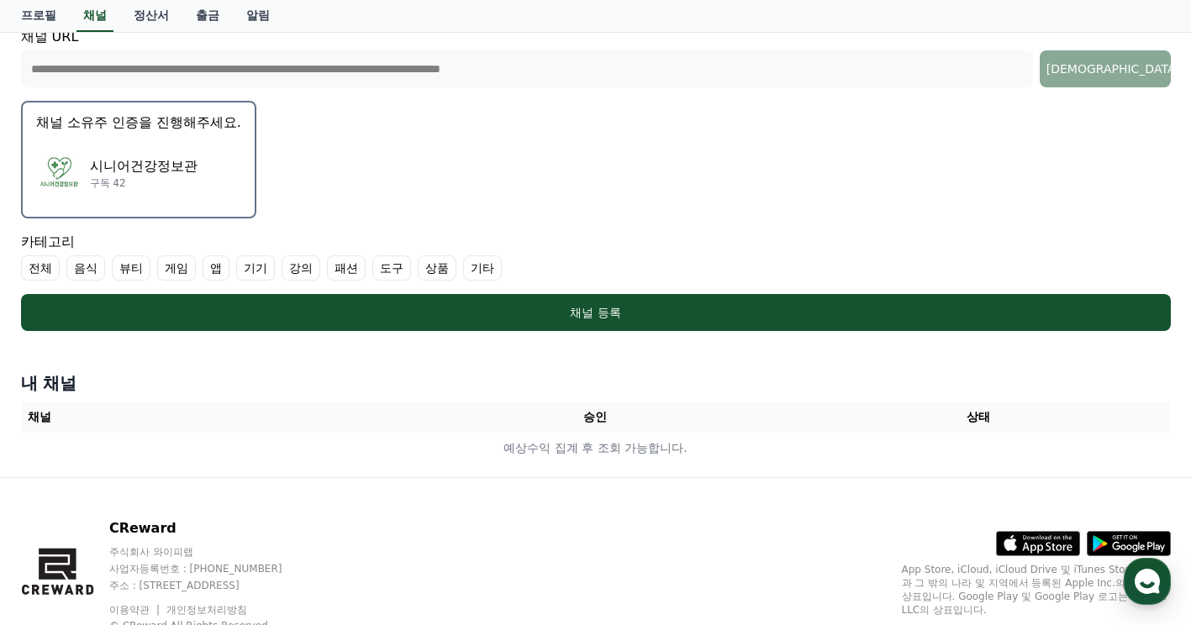
click at [478, 262] on label "기타" at bounding box center [482, 268] width 39 height 25
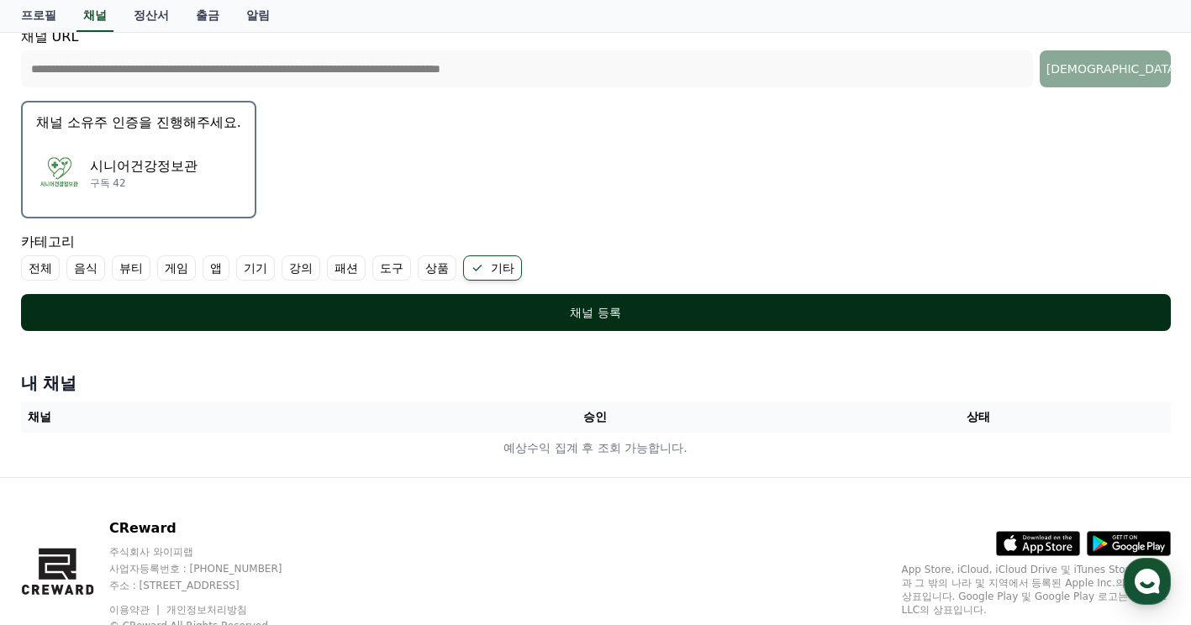
click at [445, 309] on div "채널 등록" at bounding box center [596, 312] width 1083 height 17
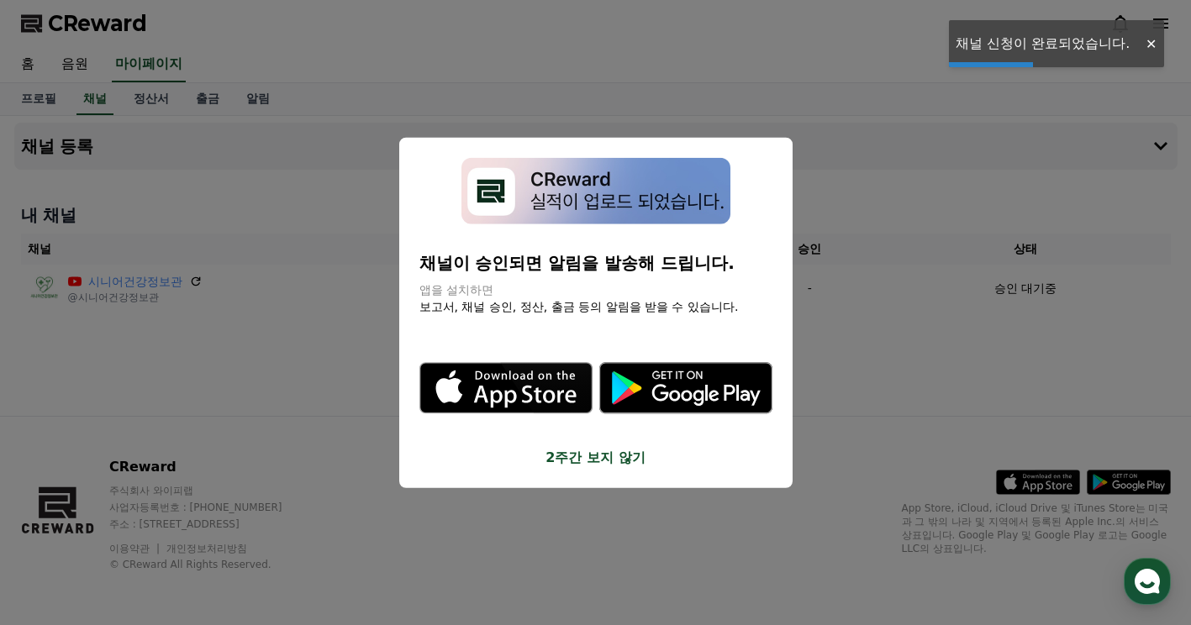
click at [208, 365] on button "close modal" at bounding box center [595, 312] width 1191 height 625
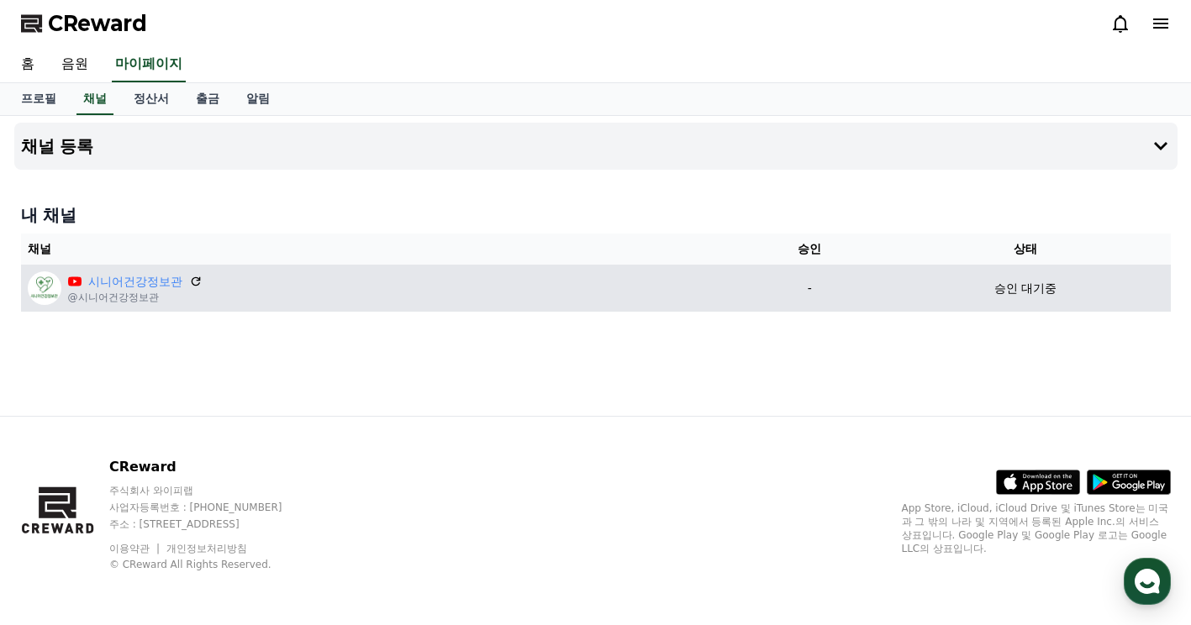
click at [741, 299] on td "-" at bounding box center [809, 288] width 141 height 47
click at [197, 279] on icon at bounding box center [195, 281] width 15 height 15
click at [98, 287] on link "시니어건강정보관" at bounding box center [135, 282] width 94 height 18
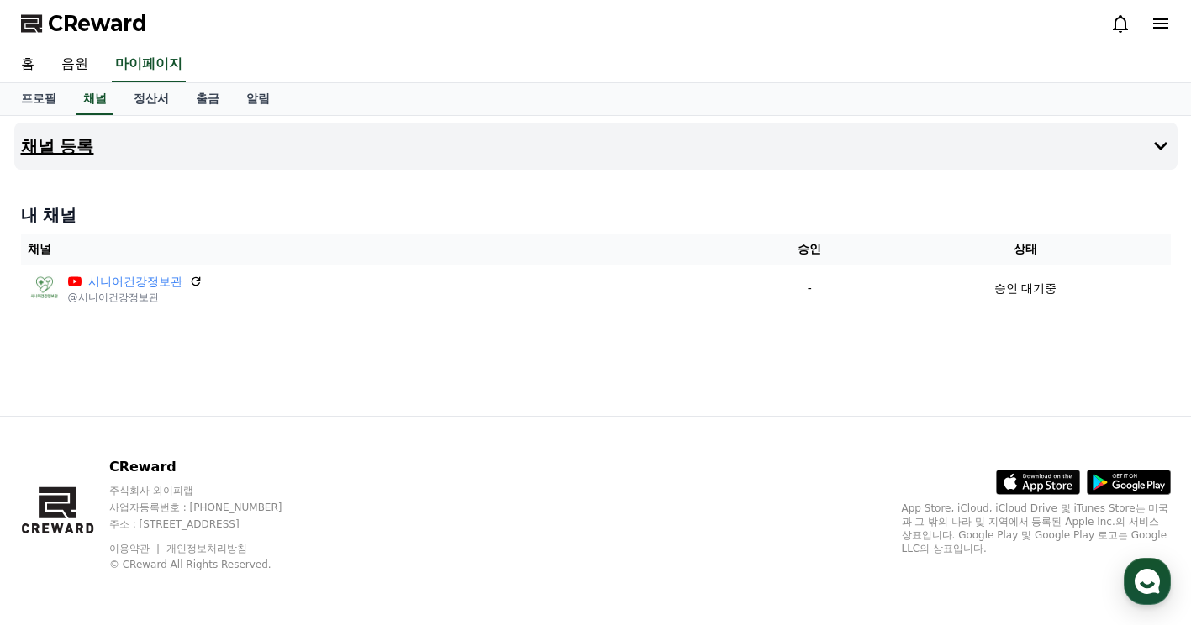
click at [62, 145] on h4 "채널 등록" at bounding box center [57, 146] width 73 height 18
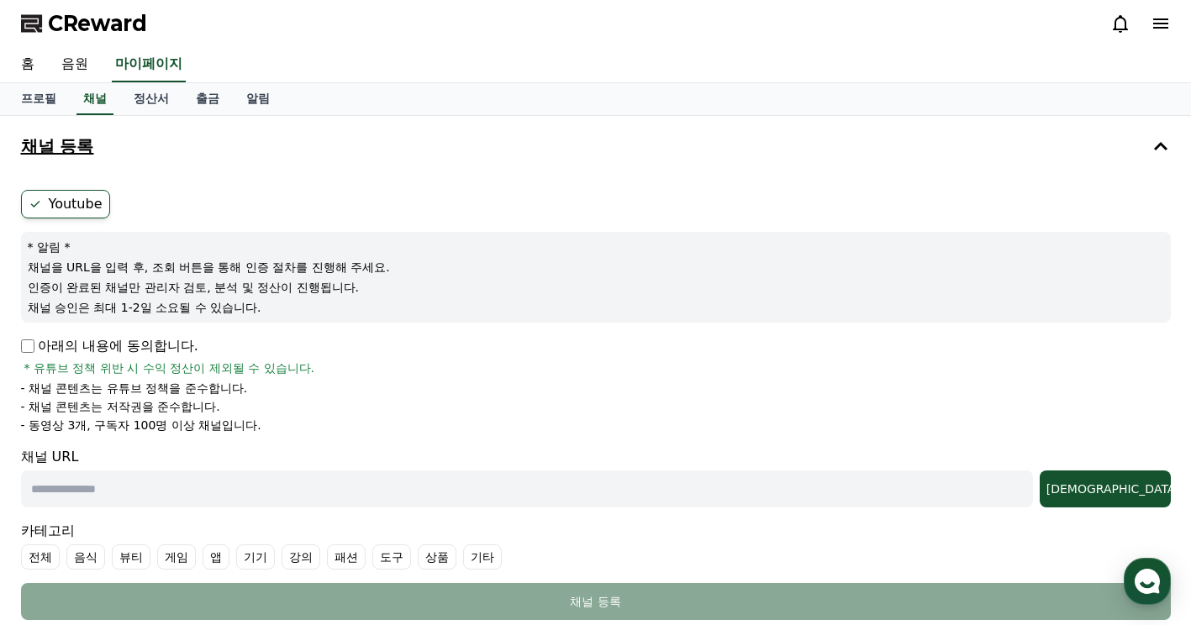
click at [63, 145] on h4 "채널 등록" at bounding box center [57, 146] width 73 height 18
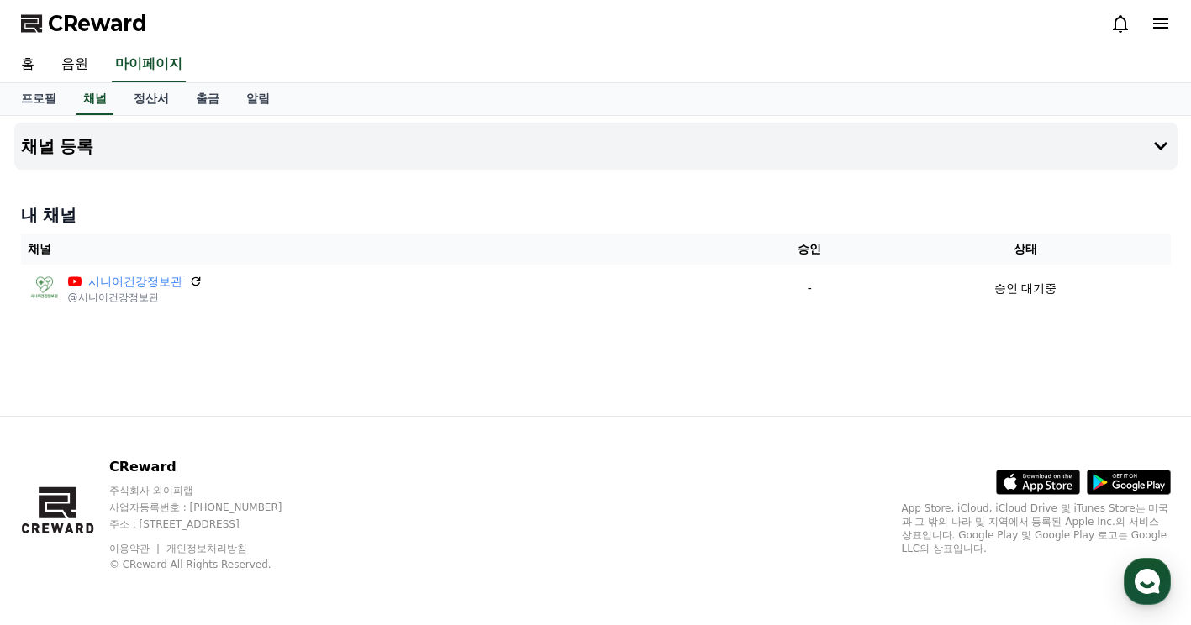
click at [577, 354] on div "채널 등록 내 채널 채널 승인 상태 시니어건강정보관 @시니어건강정보관 - 승인 대기중" at bounding box center [596, 266] width 1177 height 300
click at [466, 329] on div "채널 등록 내 채널 채널 승인 상태 시니어건강정보관 @시니어건강정보관 - 승인 대기중" at bounding box center [596, 266] width 1177 height 300
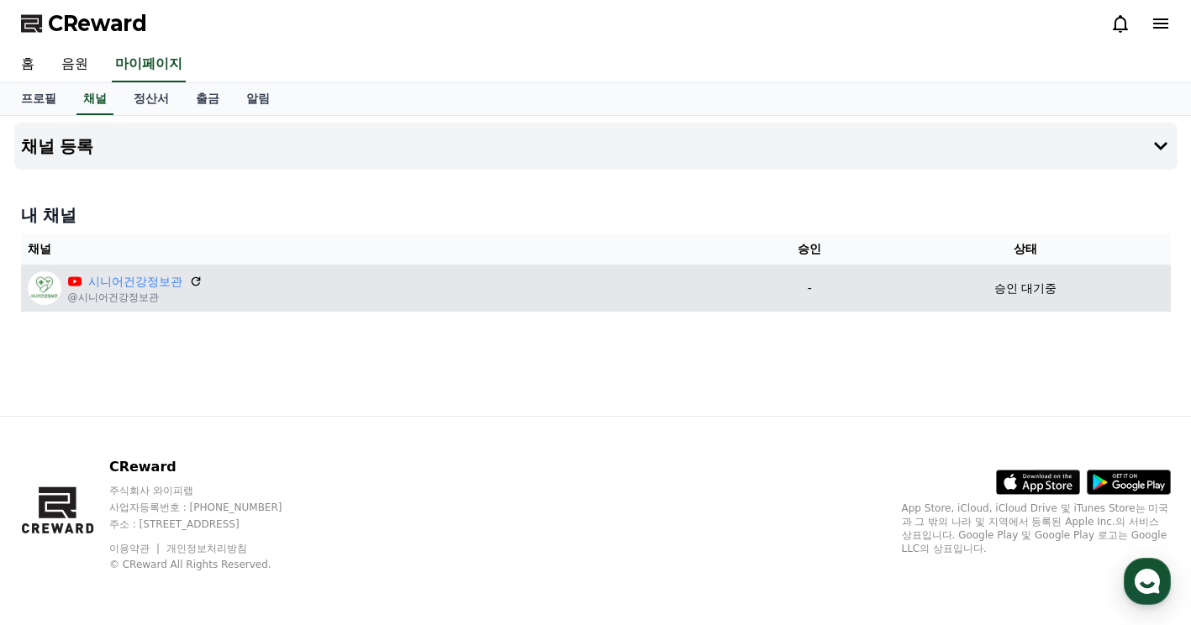
click at [992, 298] on td "승인 대기중" at bounding box center [1025, 288] width 290 height 47
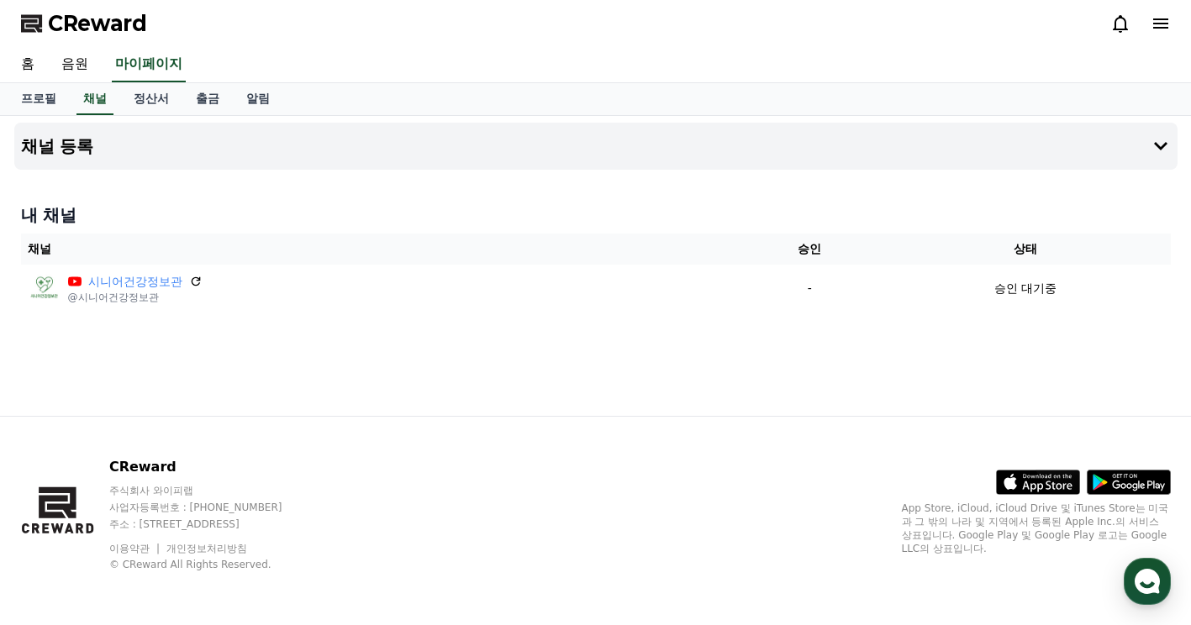
click at [493, 371] on div "채널 등록 내 채널 채널 승인 상태 시니어건강정보관 @시니어건강정보관 - 승인 대기중" at bounding box center [596, 266] width 1177 height 300
click at [836, 346] on div "채널 등록 내 채널 채널 승인 상태 시니어건강정보관 @시니어건강정보관 - 승인 대기중" at bounding box center [596, 266] width 1177 height 300
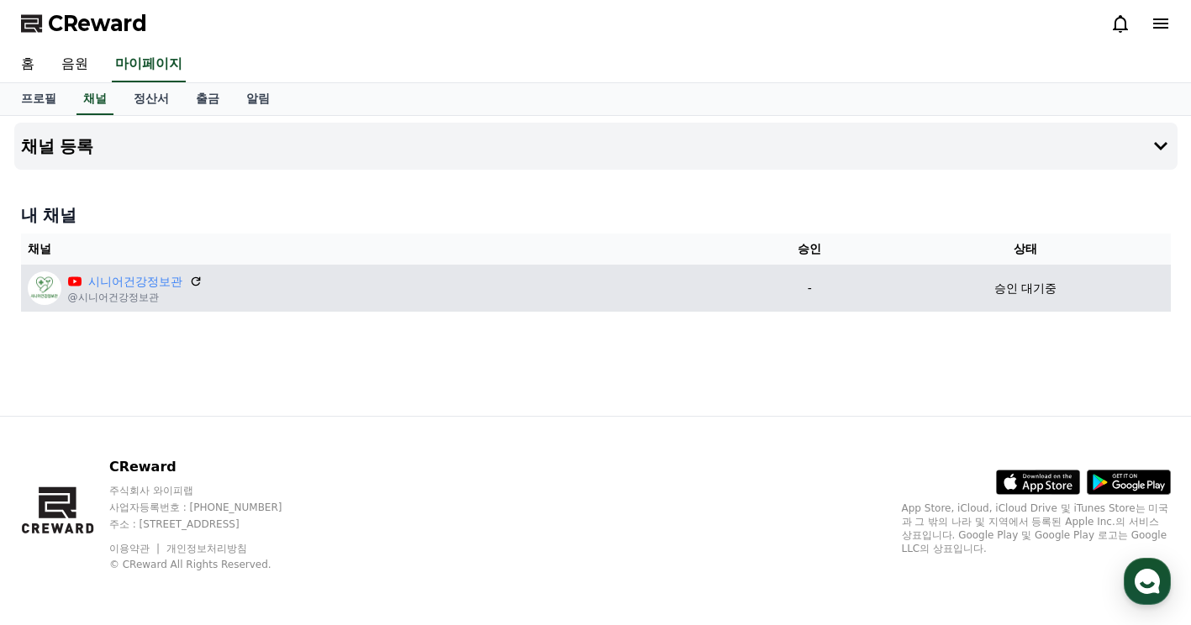
drag, startPoint x: 1020, startPoint y: 289, endPoint x: 976, endPoint y: 293, distance: 43.9
click at [1017, 290] on p "승인 대기중" at bounding box center [1025, 289] width 62 height 18
drag, startPoint x: 291, startPoint y: 298, endPoint x: 210, endPoint y: 288, distance: 81.3
click at [287, 298] on div "시니어건강정보관 @시니어건강정보관" at bounding box center [380, 289] width 705 height 34
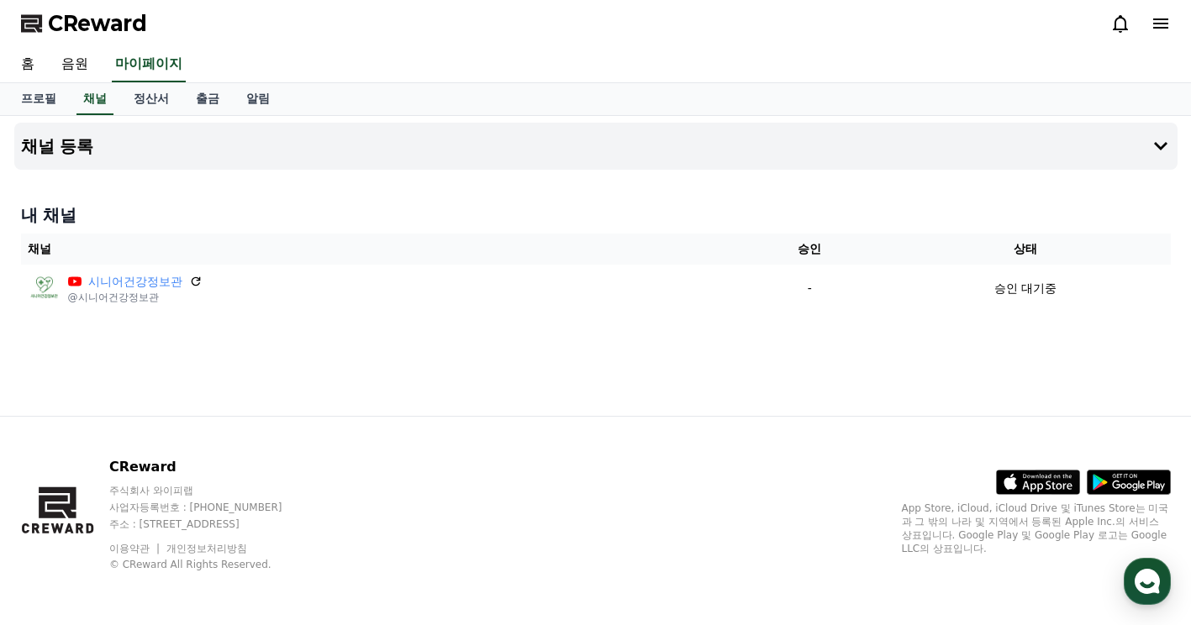
drag, startPoint x: 155, startPoint y: 285, endPoint x: 101, endPoint y: 362, distance: 94.2
click at [100, 364] on div "채널 등록 내 채널 채널 승인 상태 시니어건강정보관 @시니어건강정보관 - 승인 대기중" at bounding box center [596, 266] width 1177 height 300
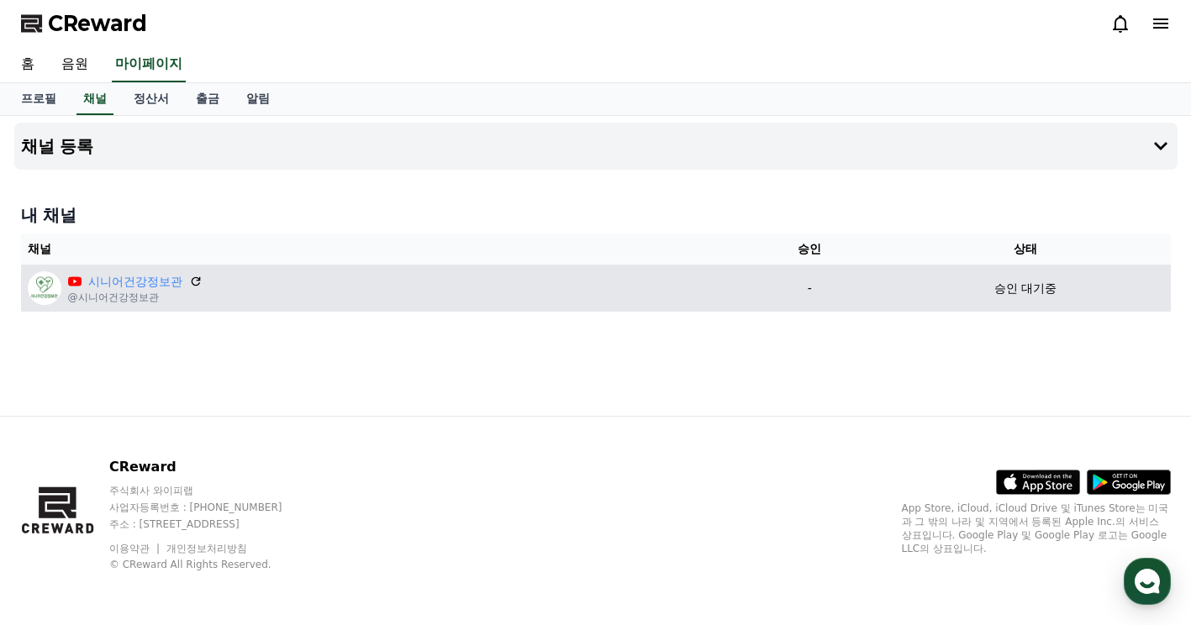
click at [36, 287] on img at bounding box center [45, 289] width 34 height 34
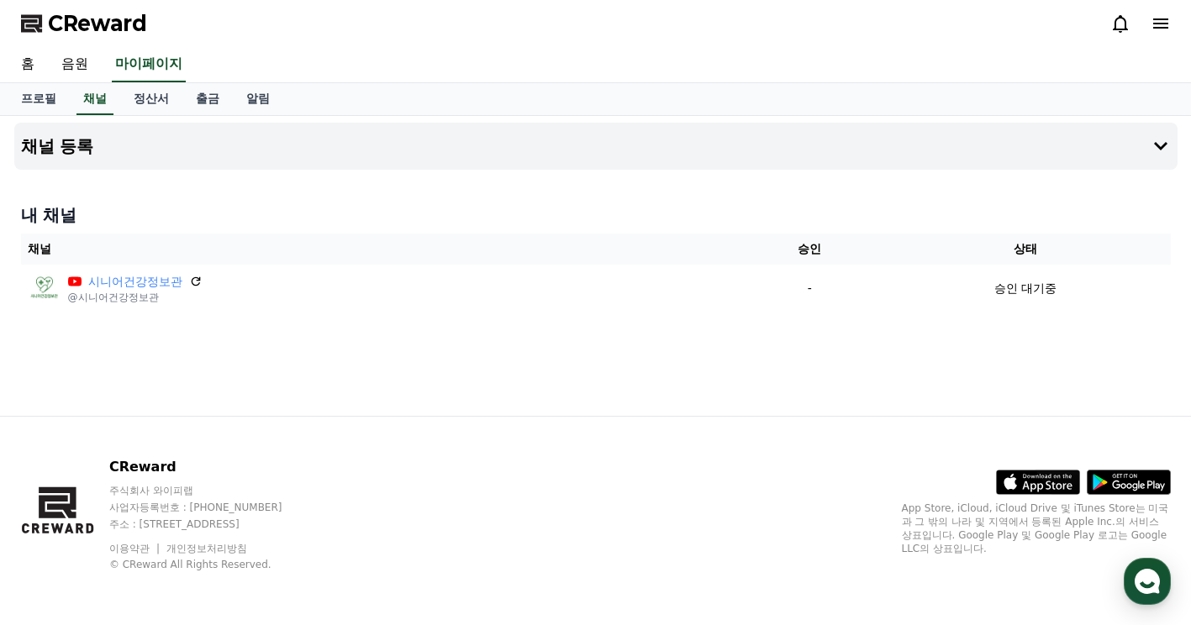
drag, startPoint x: 855, startPoint y: 428, endPoint x: 1075, endPoint y: 367, distance: 228.6
click at [861, 428] on div "CReward 주식회사 와이피랩 사업자등록번호 : 655-81-03655 주소 : 경기도 김포시 양촌읍 양곡로 495, 3층 305-비이16호…" at bounding box center [596, 521] width 1177 height 208
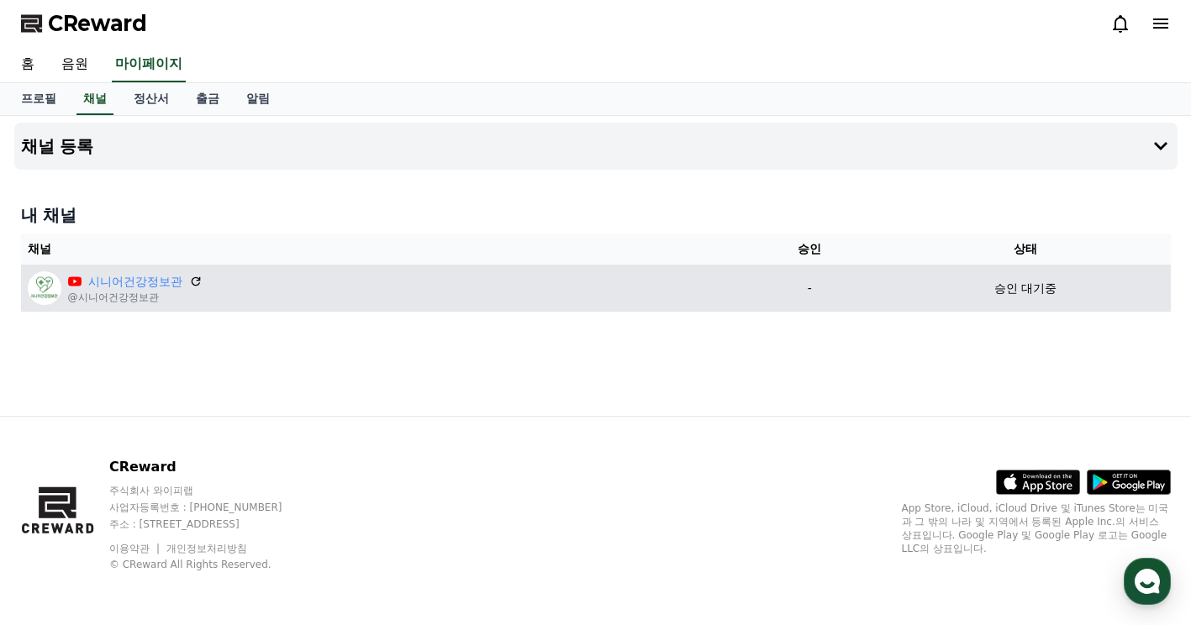
drag, startPoint x: 1070, startPoint y: 289, endPoint x: 1047, endPoint y: 283, distance: 23.4
click at [1047, 283] on div "승인 대기중" at bounding box center [1025, 289] width 277 height 18
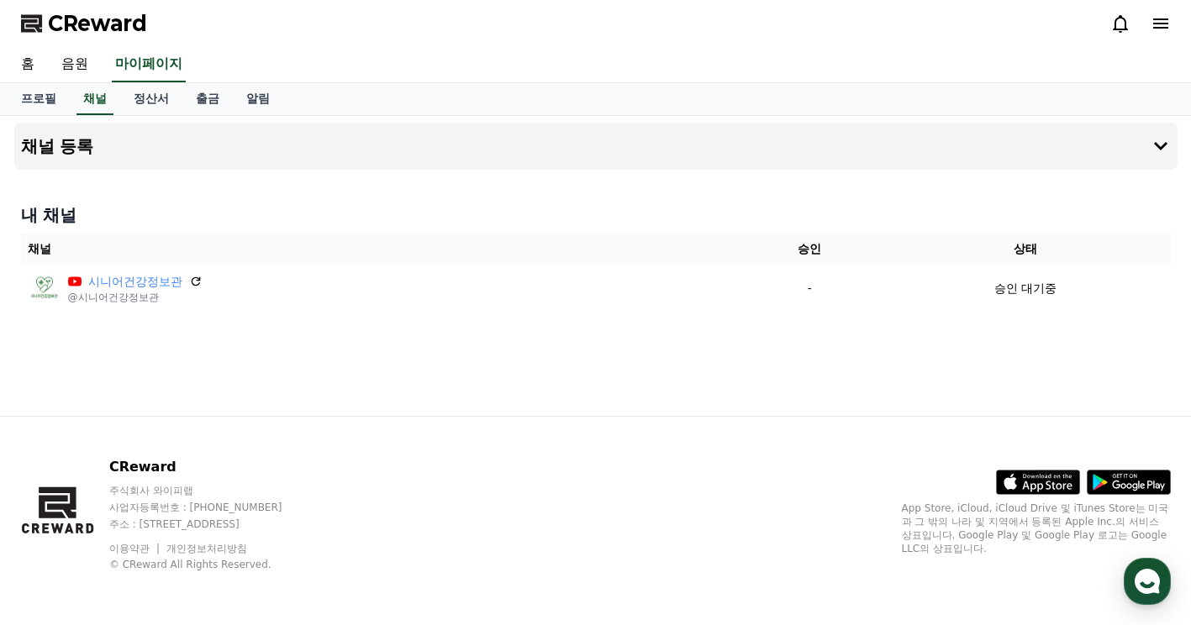
drag, startPoint x: 1047, startPoint y: 283, endPoint x: 904, endPoint y: 340, distance: 153.9
click at [904, 340] on div "채널 등록 내 채널 채널 승인 상태 시니어건강정보관 @시니어건강정보관 - 승인 대기중" at bounding box center [596, 266] width 1177 height 300
click at [457, 314] on div "내 채널 채널 승인 상태 시니어건강정보관 @시니어건강정보관 - 승인 대기중" at bounding box center [595, 258] width 1163 height 122
click at [149, 101] on link "정산서" at bounding box center [151, 99] width 62 height 32
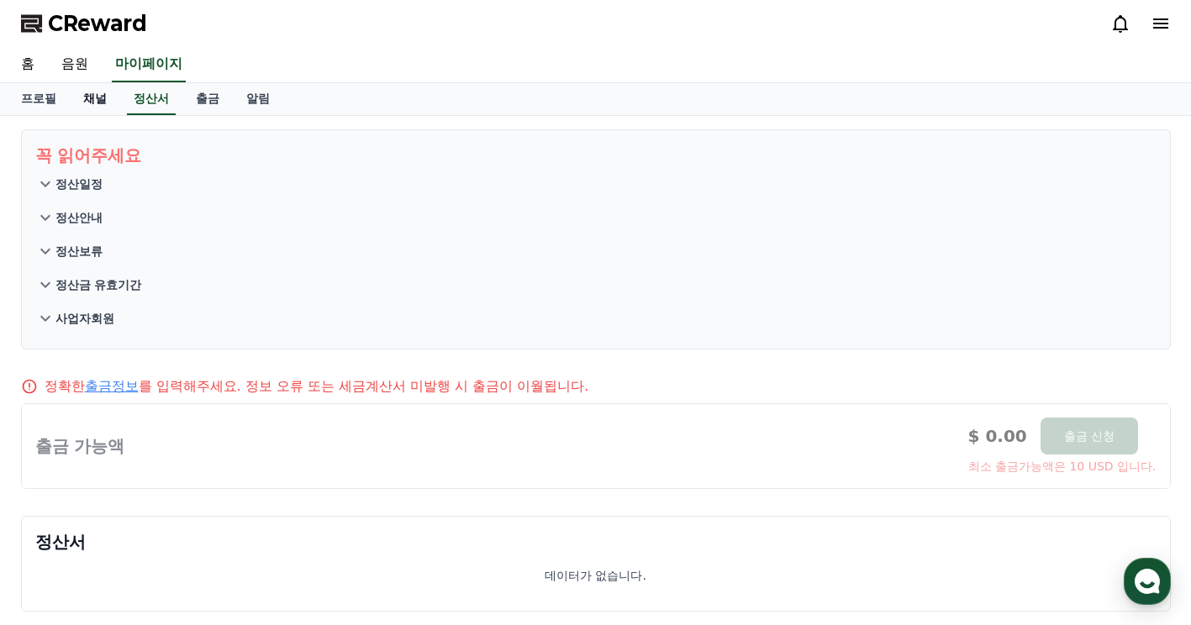
click at [97, 98] on link "채널" at bounding box center [95, 99] width 50 height 32
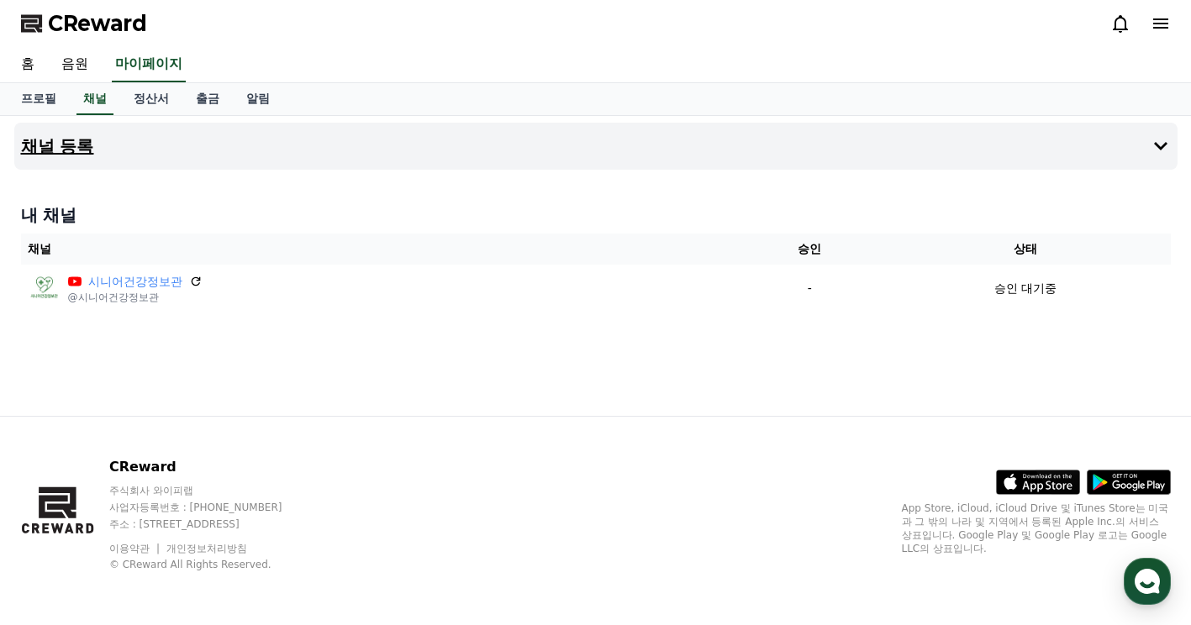
click at [115, 148] on button "채널 등록" at bounding box center [595, 146] width 1163 height 47
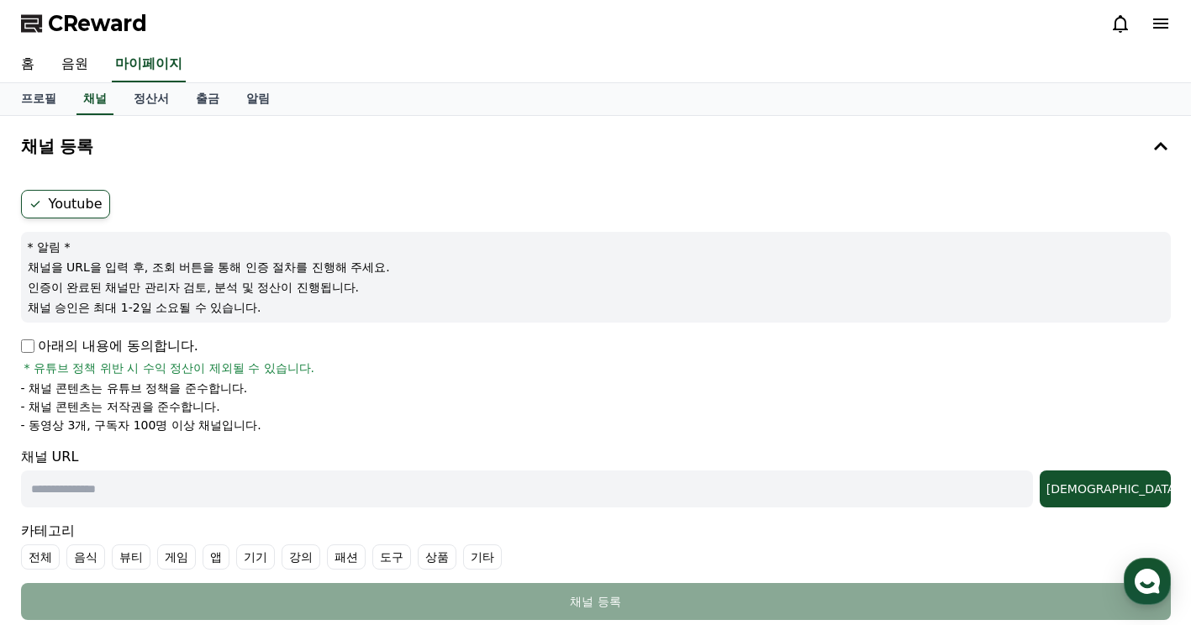
click at [72, 206] on label "Youtube" at bounding box center [65, 204] width 89 height 29
click at [34, 103] on link "프로필" at bounding box center [39, 99] width 62 height 32
select select "**********"
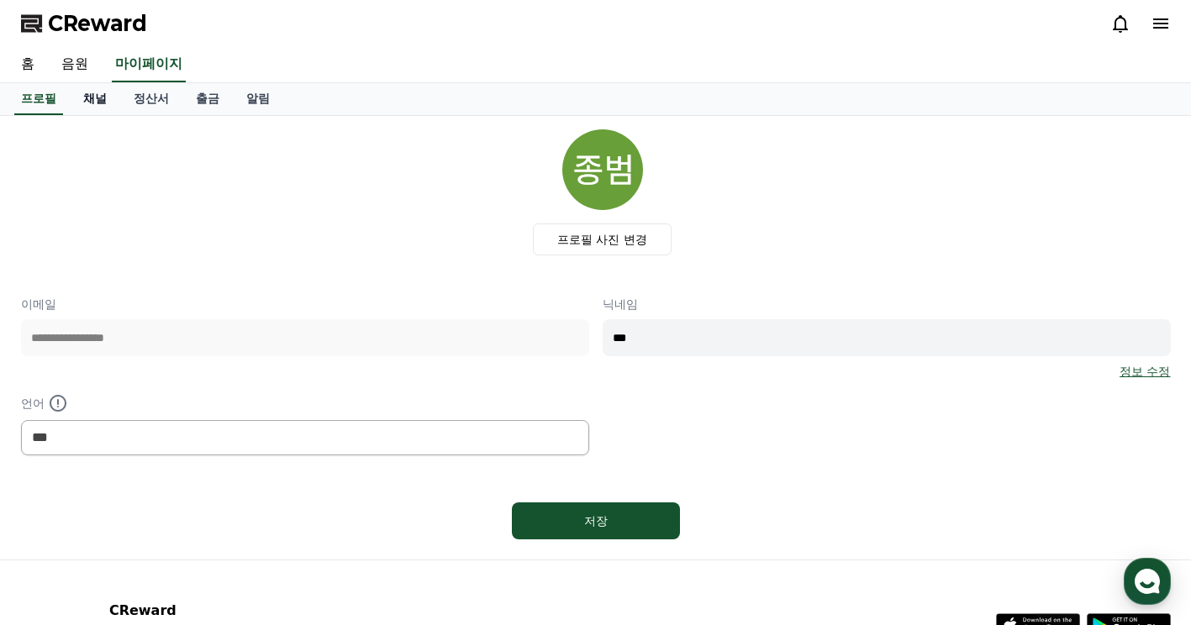
click at [103, 103] on link "채널" at bounding box center [95, 99] width 50 height 32
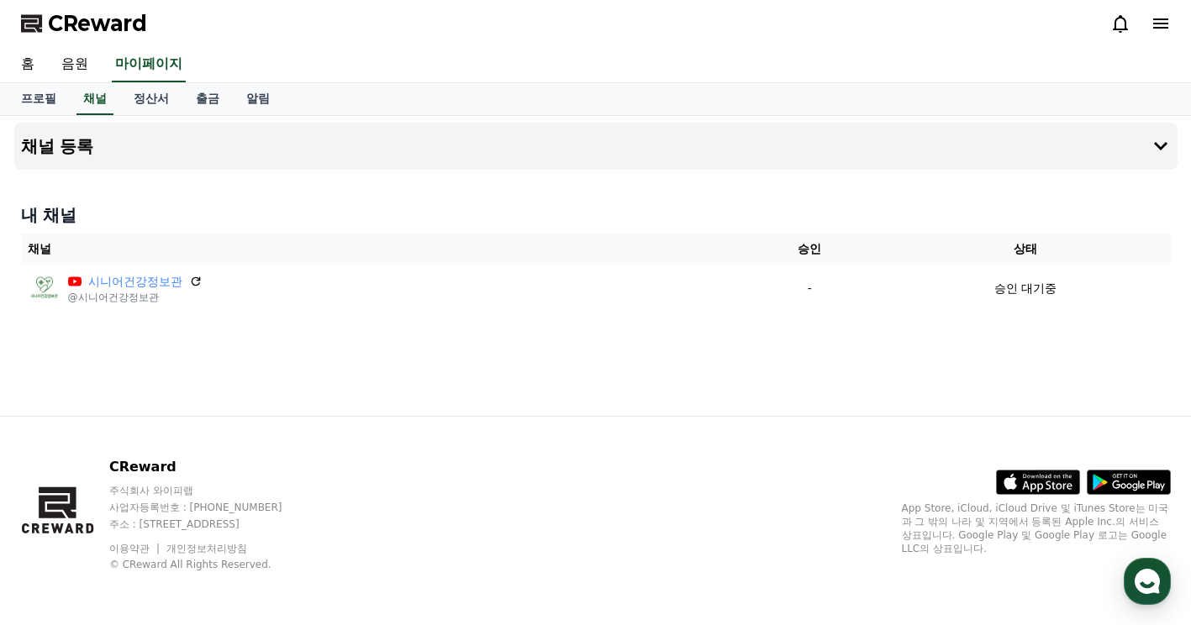
click at [567, 337] on div "채널 등록 내 채널 채널 승인 상태 시니어건강정보관 @시니어건강정보관 - 승인 대기중" at bounding box center [596, 266] width 1177 height 300
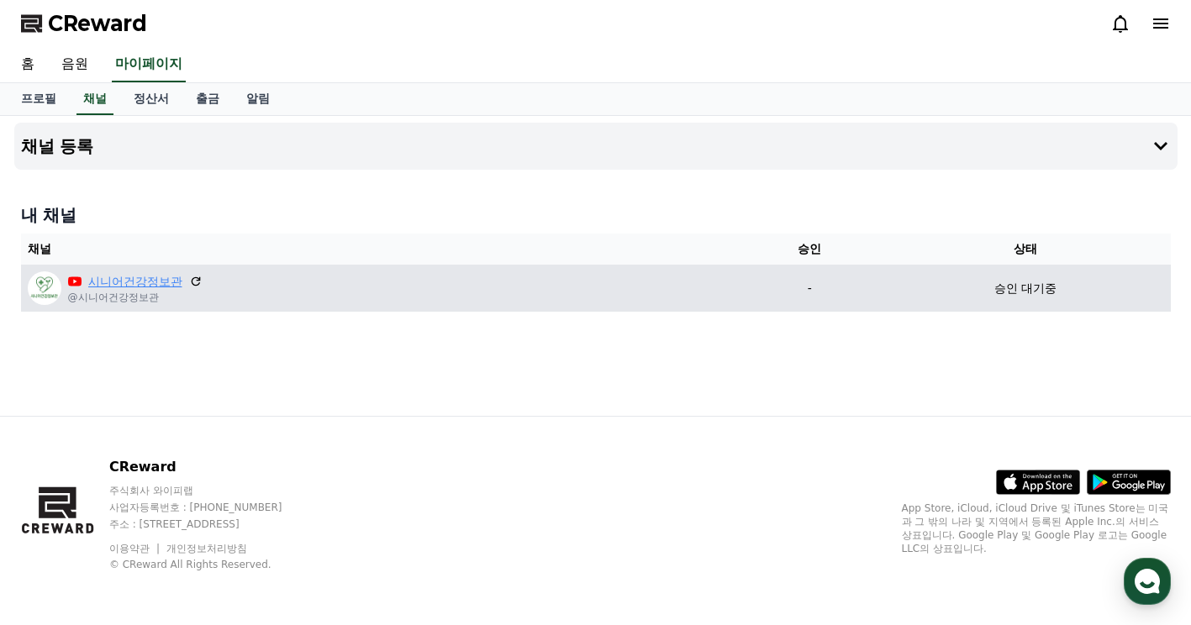
click at [126, 278] on link "시니어건강정보관" at bounding box center [135, 282] width 94 height 18
